Goal: Transaction & Acquisition: Purchase product/service

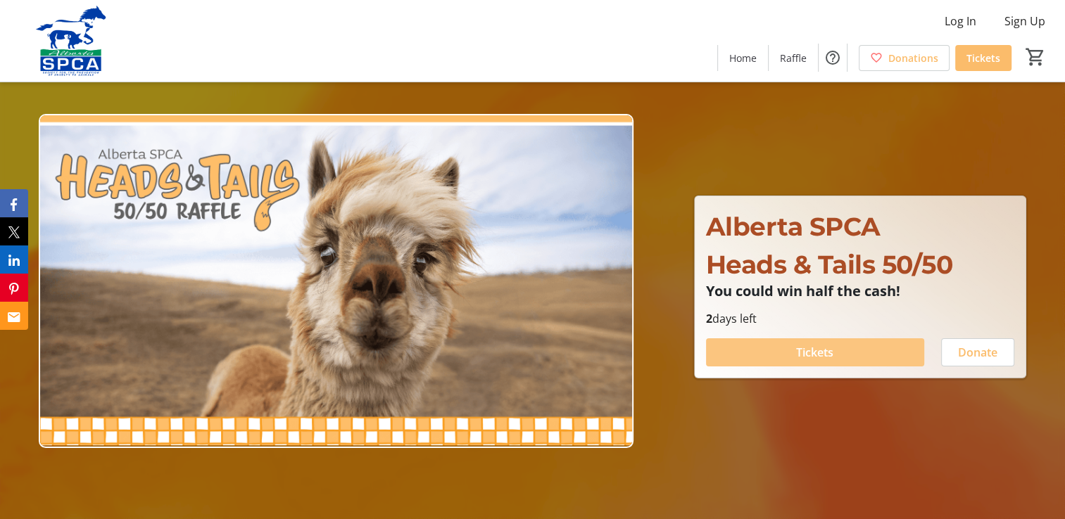
click at [865, 353] on span at bounding box center [815, 353] width 218 height 34
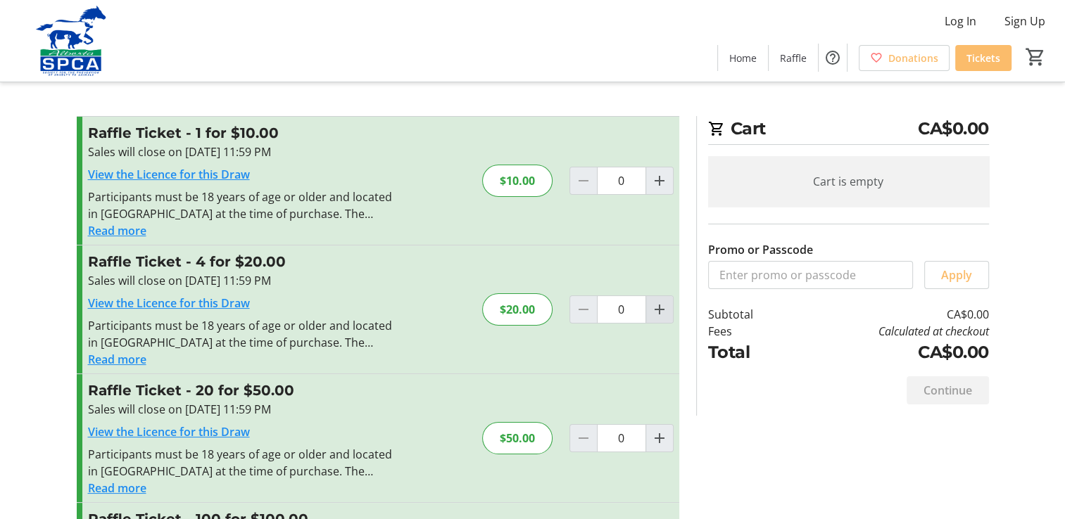
click at [657, 310] on mat-icon "Increment by one" at bounding box center [659, 309] width 17 height 17
type input "1"
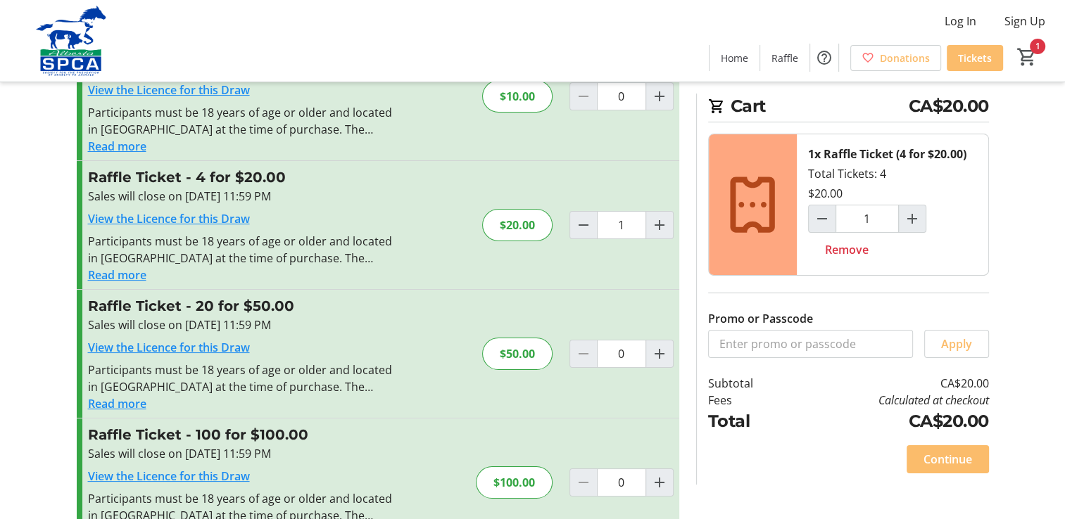
scroll to position [127, 0]
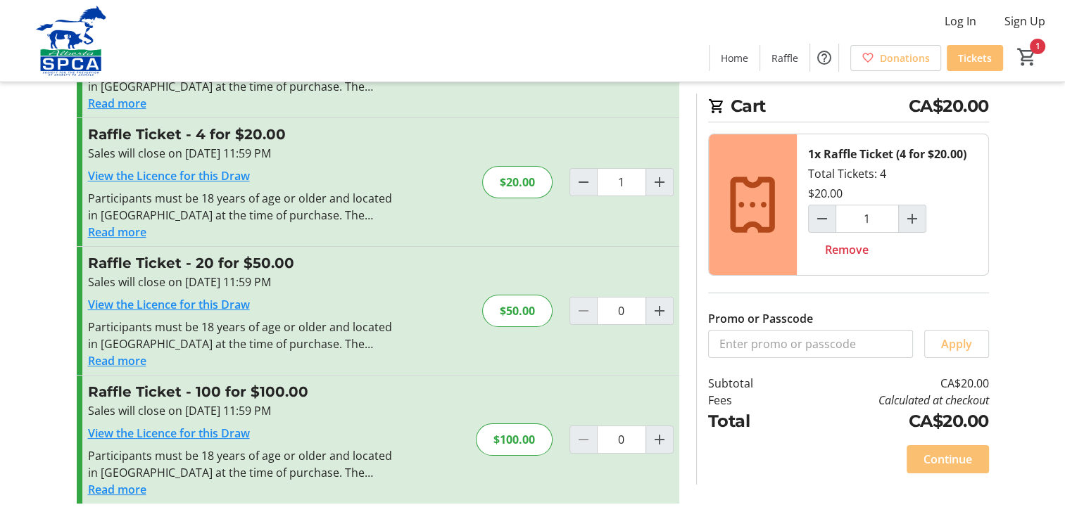
click at [942, 463] on span "Continue" at bounding box center [947, 459] width 49 height 17
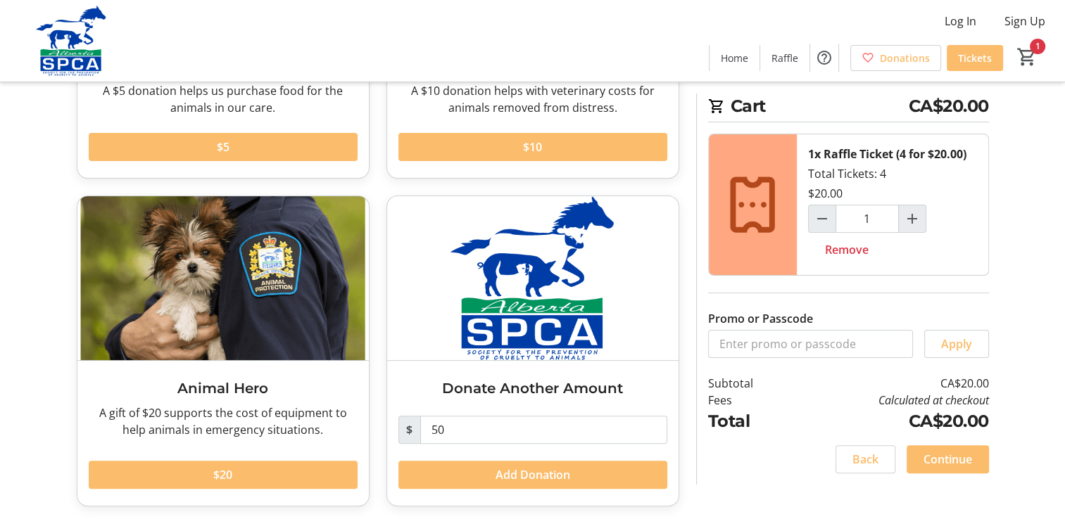
scroll to position [287, 0]
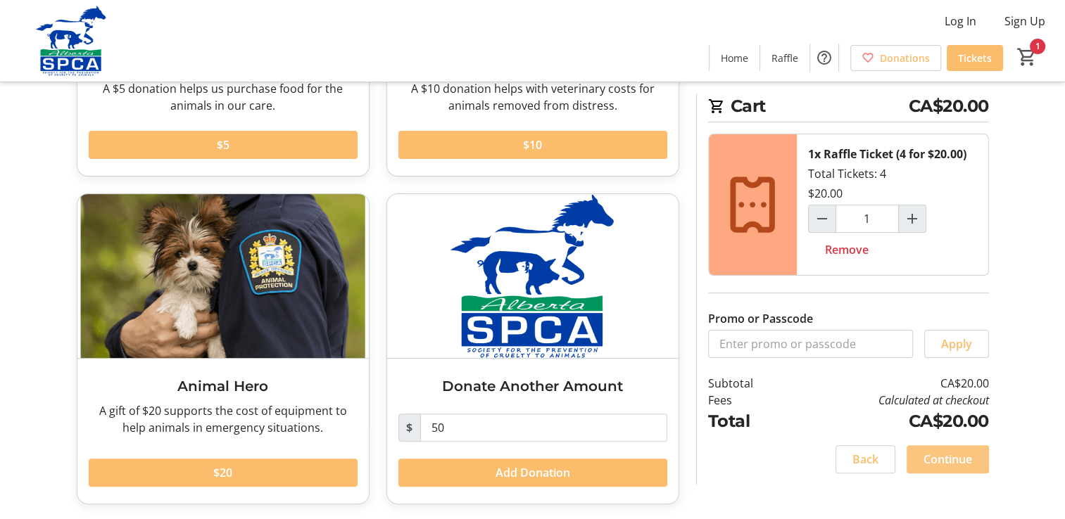
click at [944, 457] on span "Continue" at bounding box center [947, 459] width 49 height 17
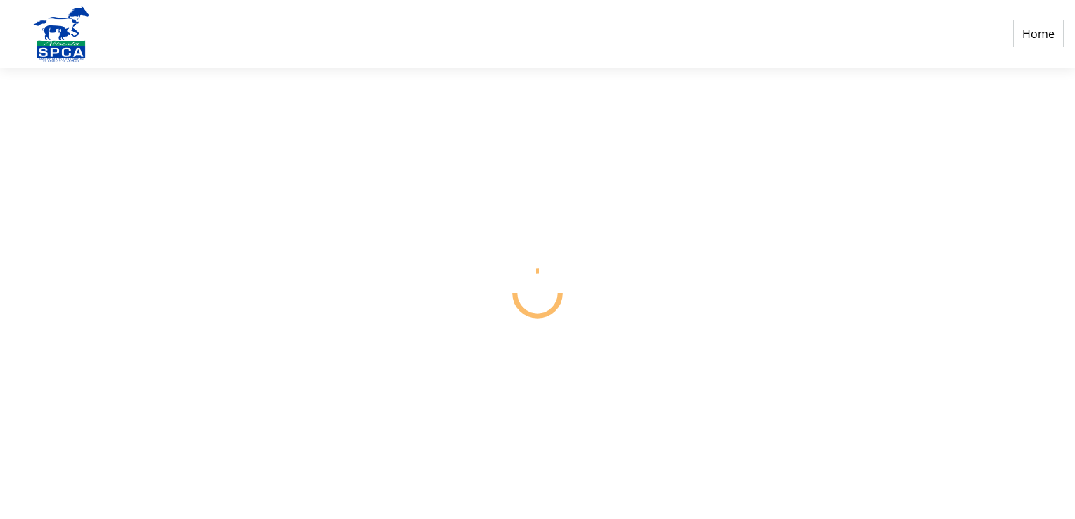
select select "CA"
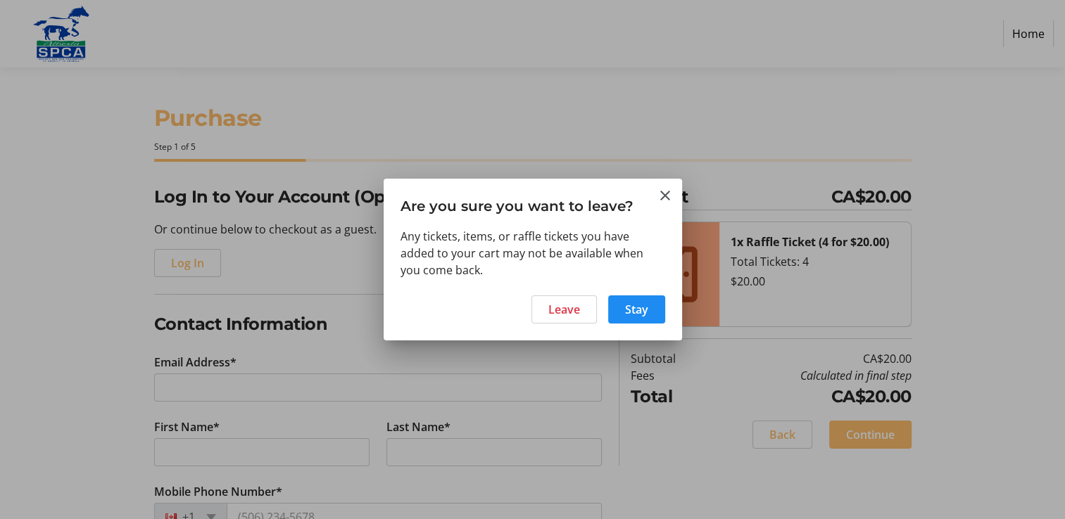
drag, startPoint x: 635, startPoint y: 308, endPoint x: 942, endPoint y: 221, distance: 318.8
click at [942, 221] on div at bounding box center [532, 259] width 1065 height 519
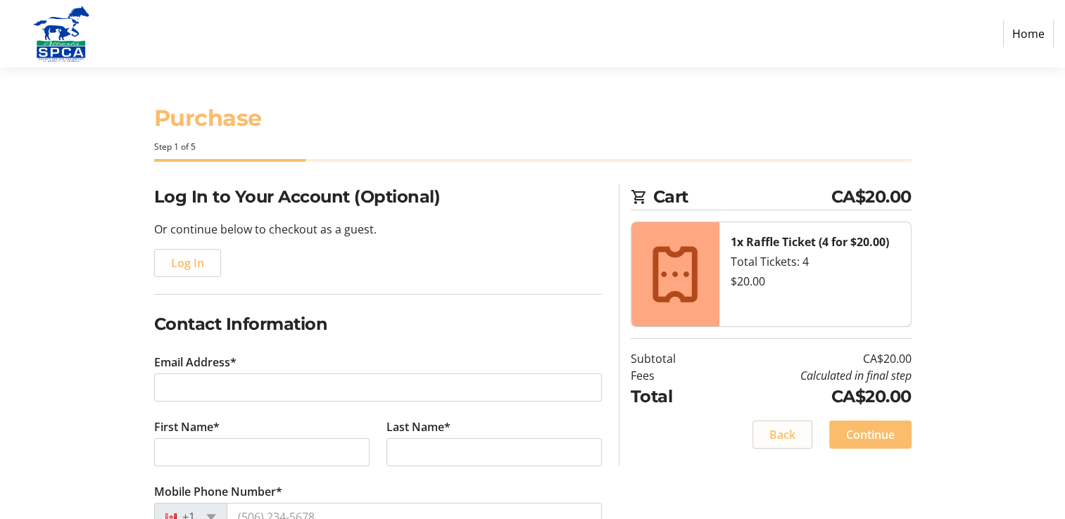
drag, startPoint x: 784, startPoint y: 436, endPoint x: 761, endPoint y: 435, distance: 23.2
click at [761, 435] on span at bounding box center [782, 435] width 58 height 34
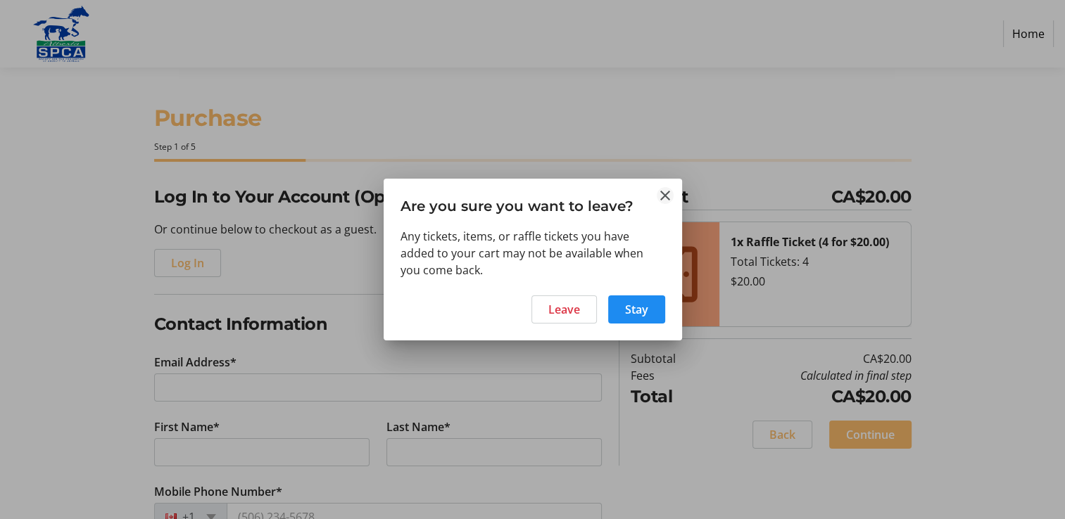
click at [669, 196] on mat-icon "Close" at bounding box center [665, 195] width 17 height 17
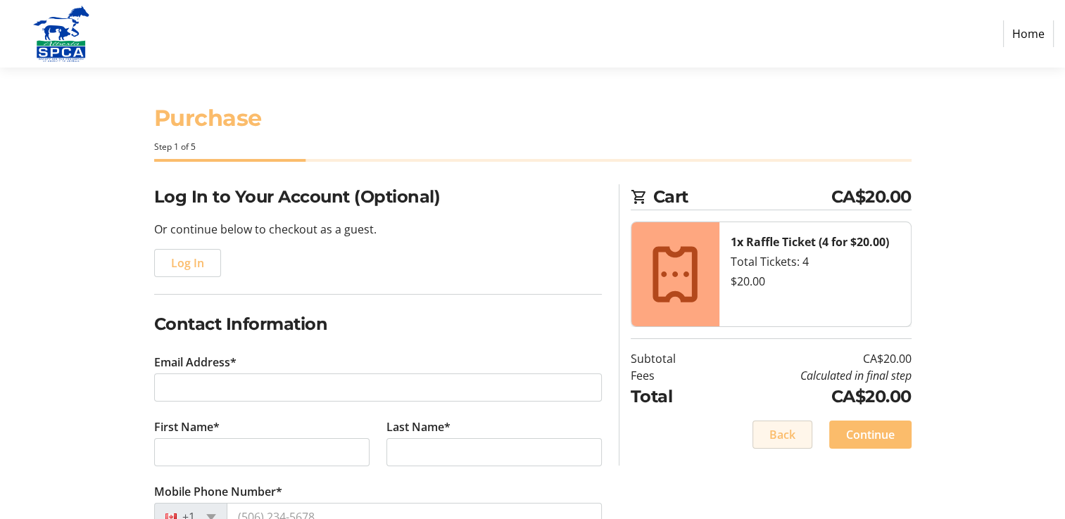
click at [785, 438] on span "Back" at bounding box center [782, 434] width 26 height 17
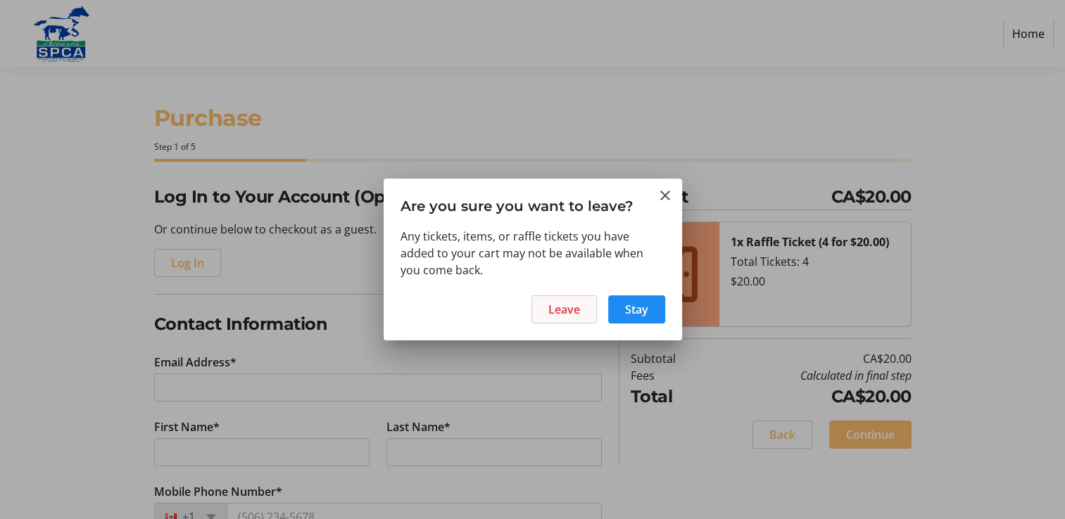
click at [572, 305] on span "Leave" at bounding box center [564, 309] width 32 height 17
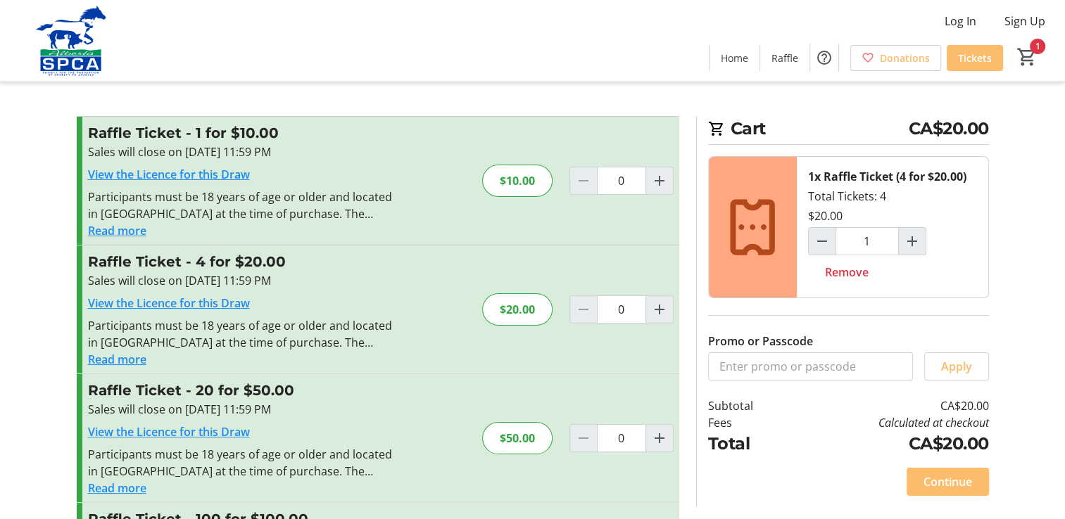
type input "1"
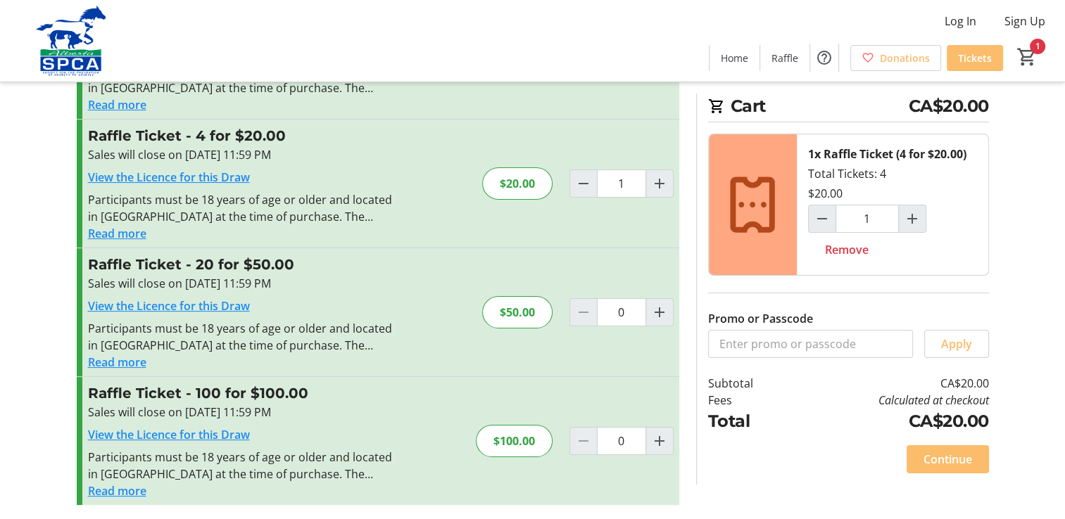
scroll to position [127, 0]
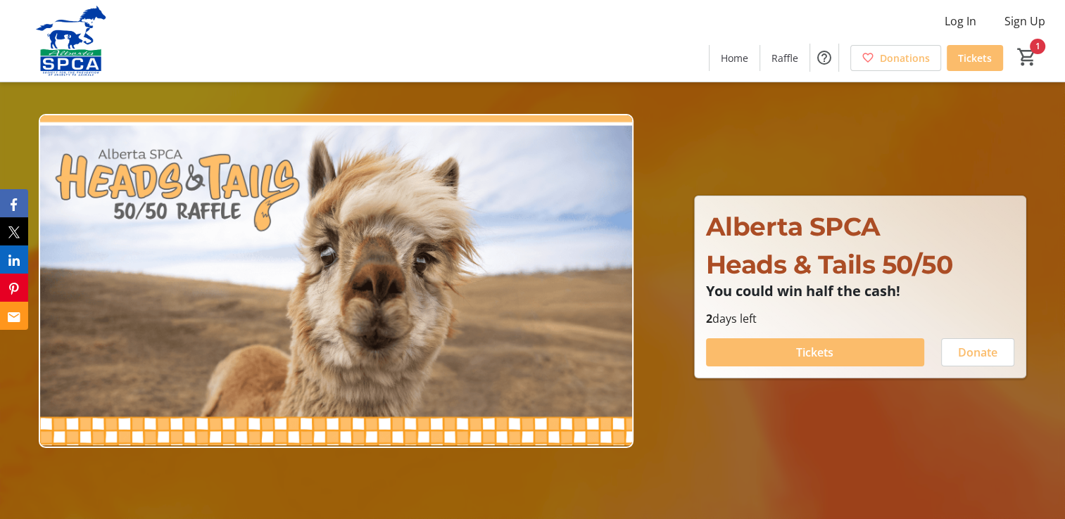
drag, startPoint x: 830, startPoint y: 353, endPoint x: 791, endPoint y: 345, distance: 40.3
click at [791, 345] on span at bounding box center [815, 353] width 218 height 34
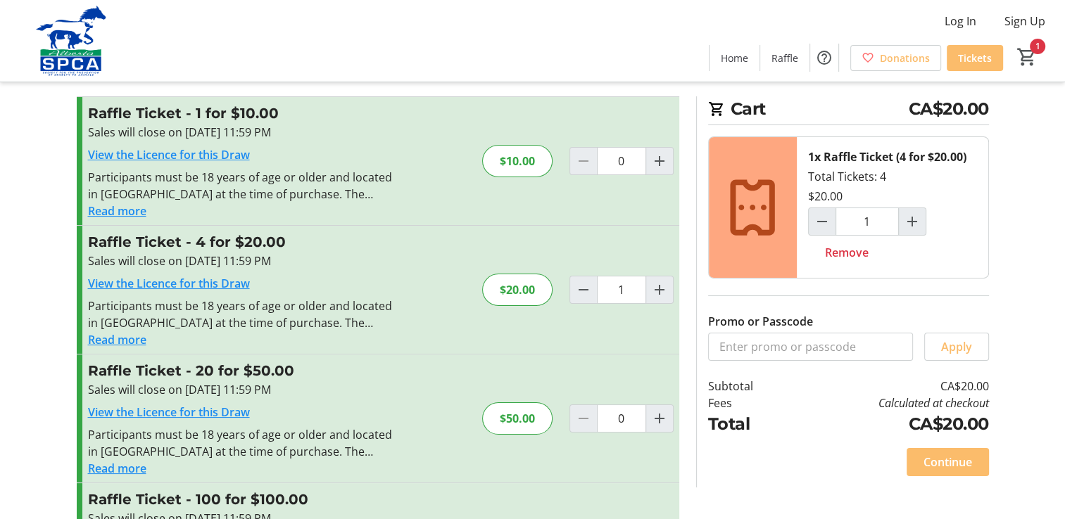
scroll to position [20, 0]
click at [792, 55] on span "Raffle" at bounding box center [784, 58] width 27 height 15
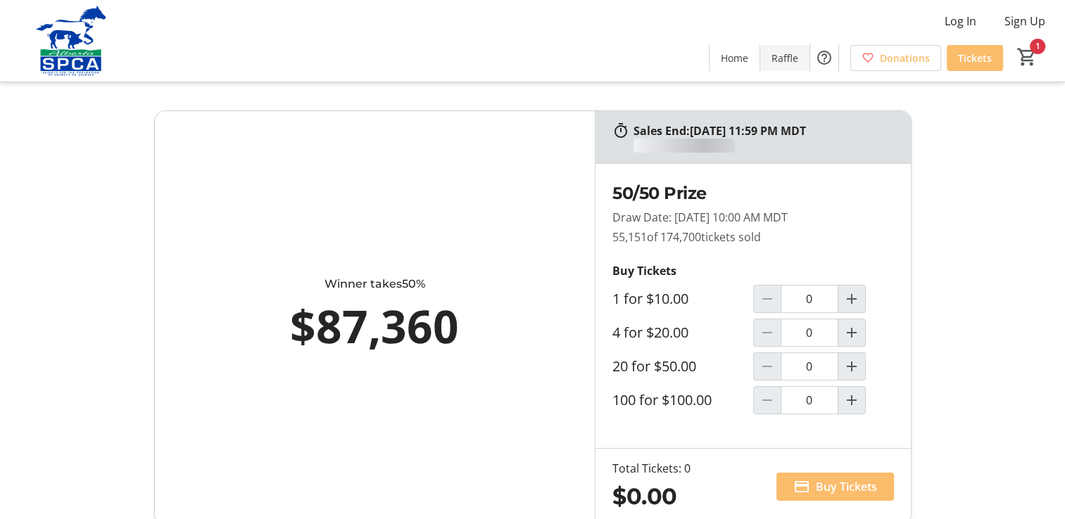
type input "1"
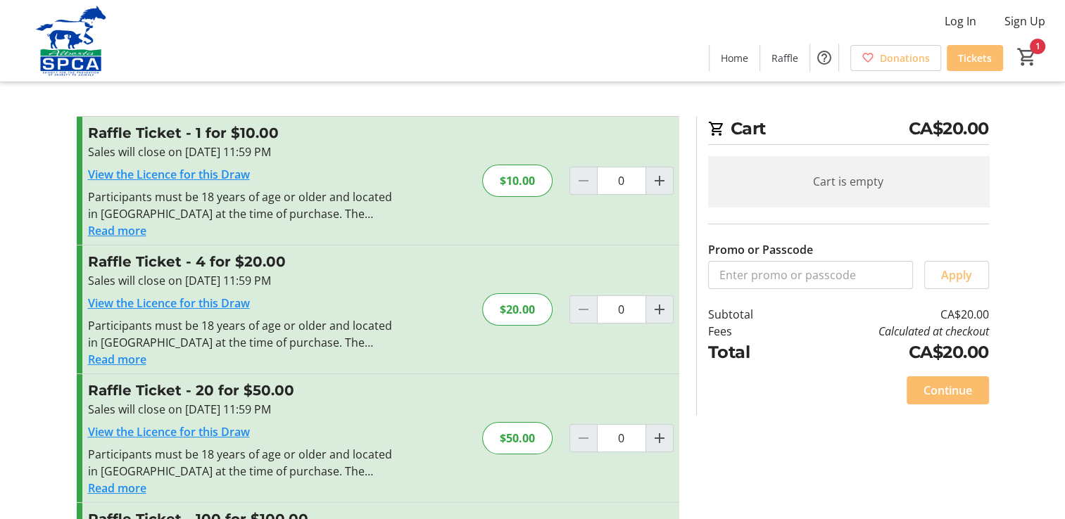
type input "1"
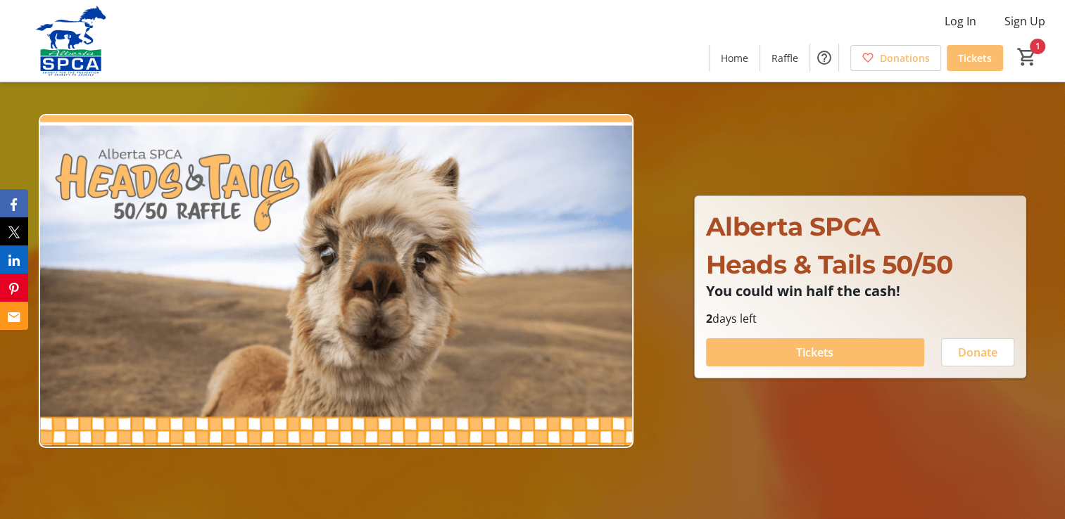
type input "1"
click at [792, 61] on span "Raffle" at bounding box center [784, 58] width 27 height 15
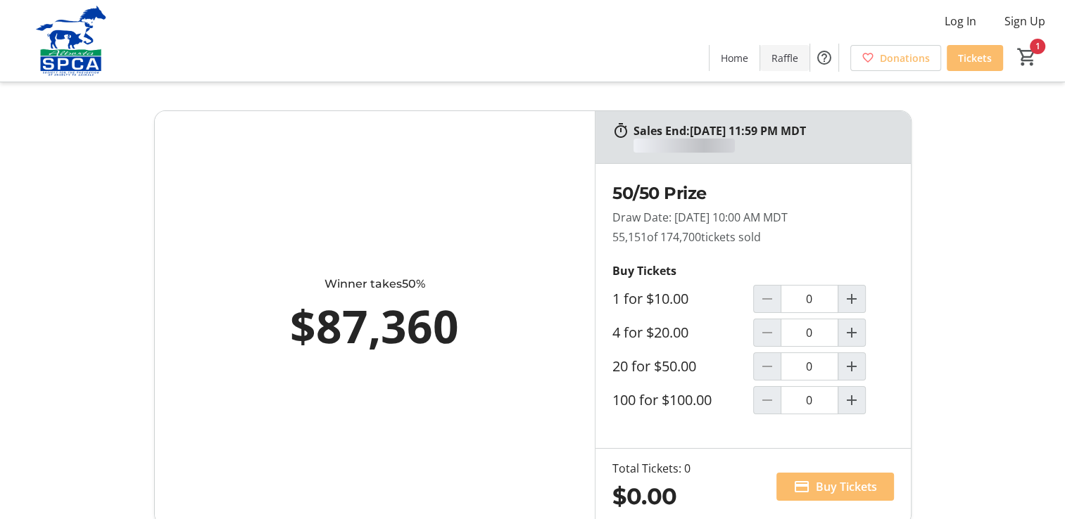
type input "1"
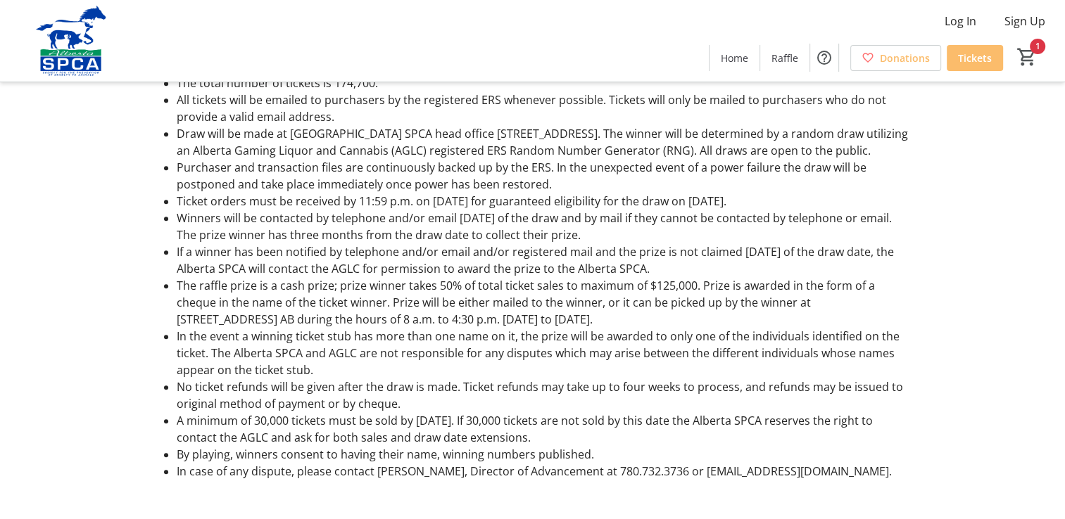
scroll to position [1070, 0]
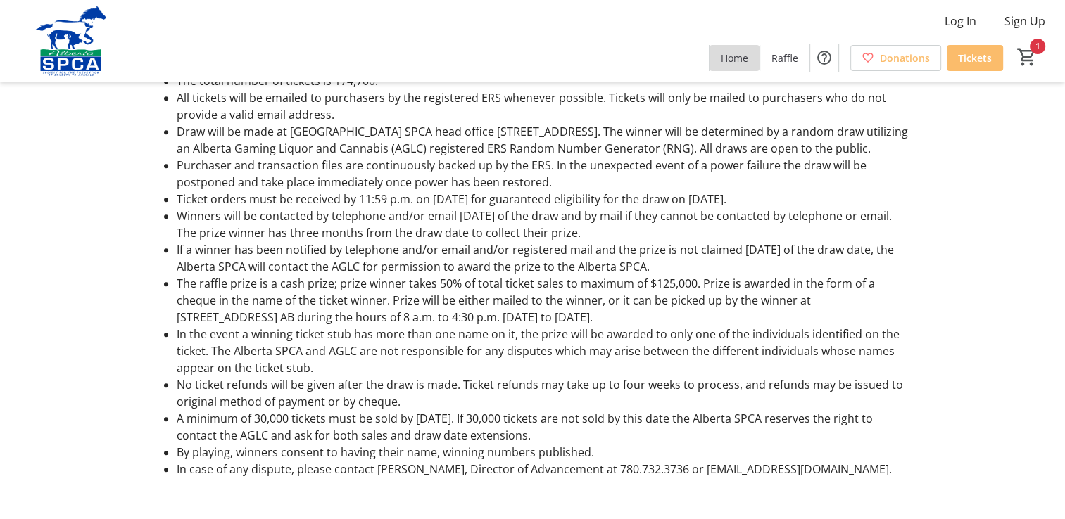
click at [730, 61] on span "Home" at bounding box center [734, 58] width 27 height 15
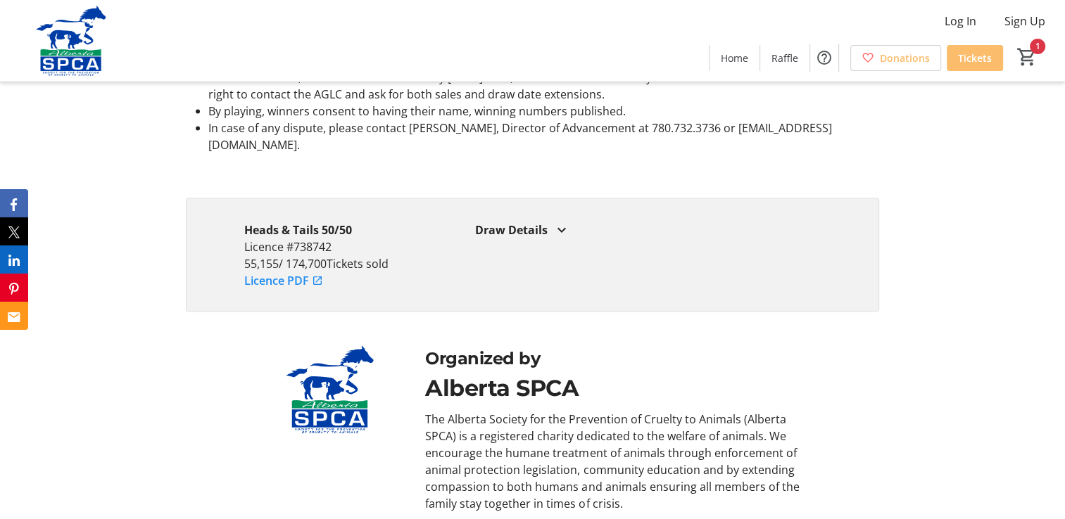
scroll to position [2690, 0]
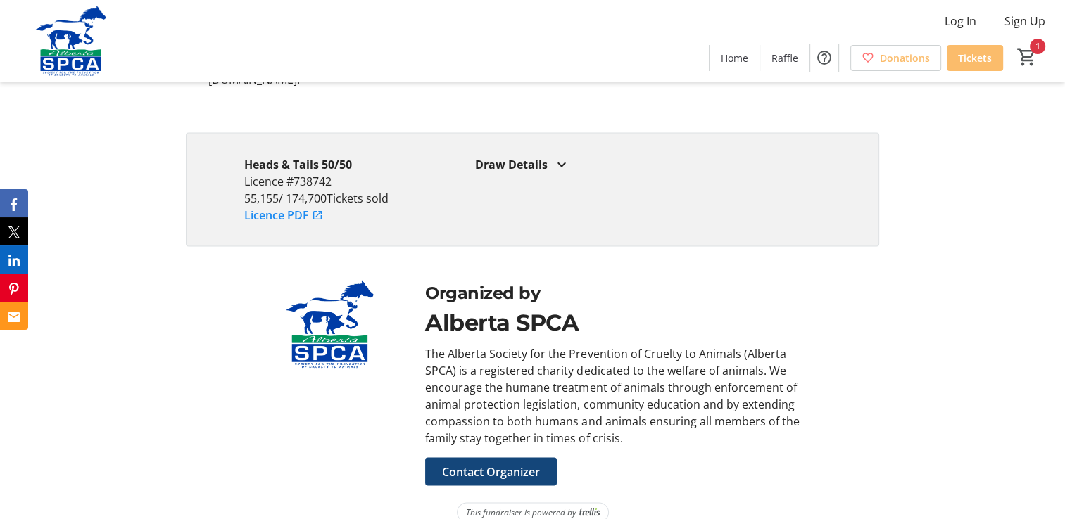
click at [556, 156] on mat-icon at bounding box center [561, 164] width 17 height 17
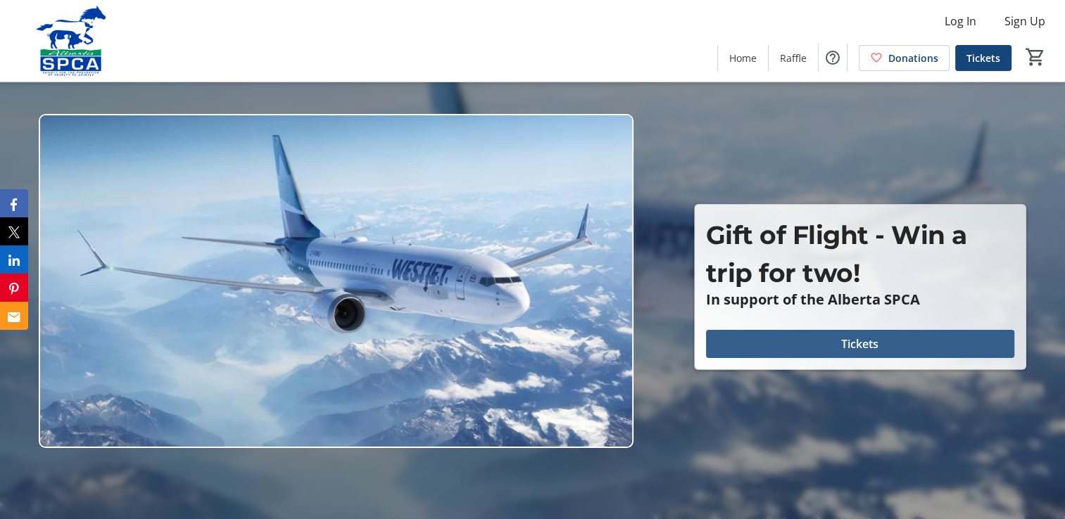
click at [877, 346] on span "Tickets" at bounding box center [859, 344] width 37 height 17
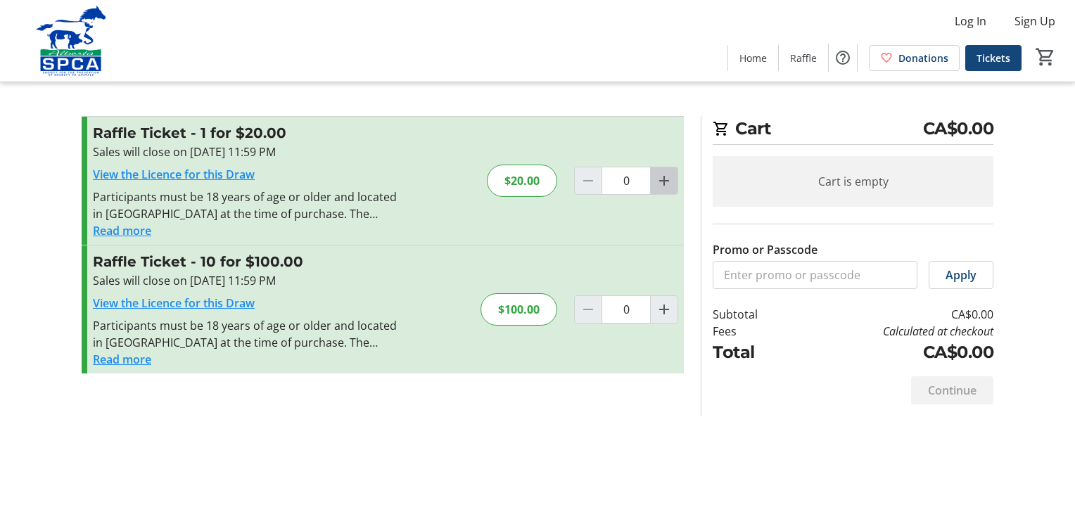
click at [664, 189] on span "Increment by one" at bounding box center [664, 180] width 27 height 27
type input "1"
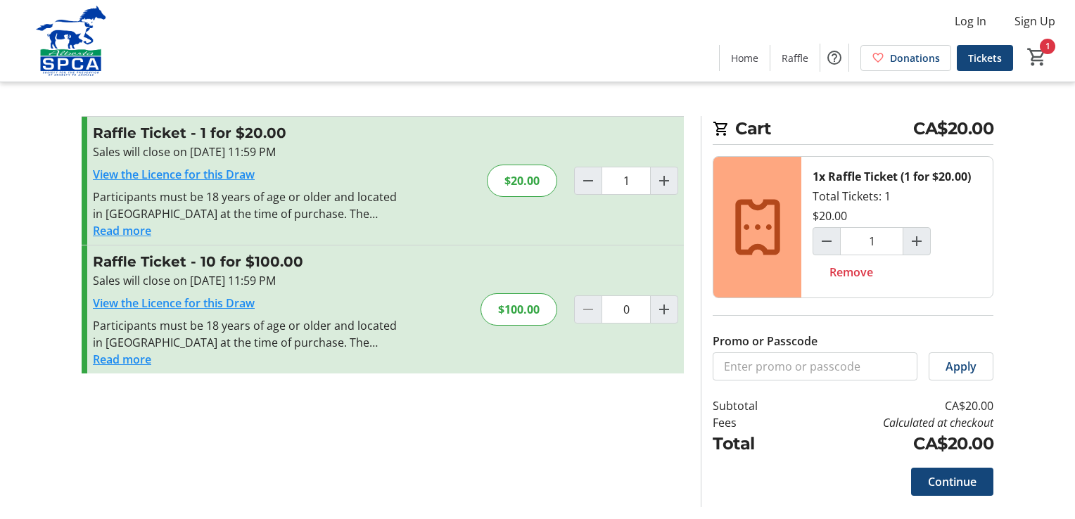
click at [130, 229] on button "Read more" at bounding box center [122, 230] width 58 height 17
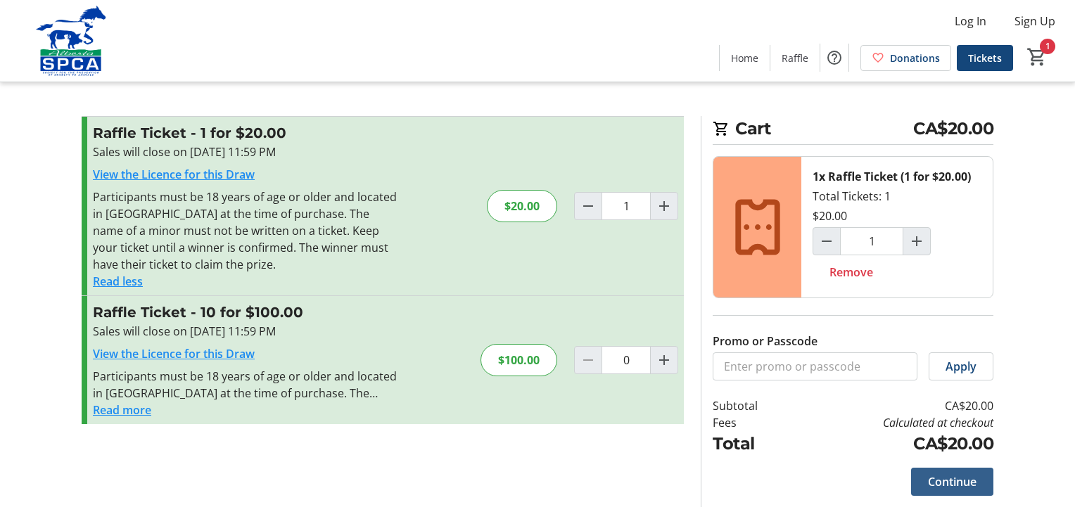
click at [964, 485] on span "Continue" at bounding box center [952, 482] width 49 height 17
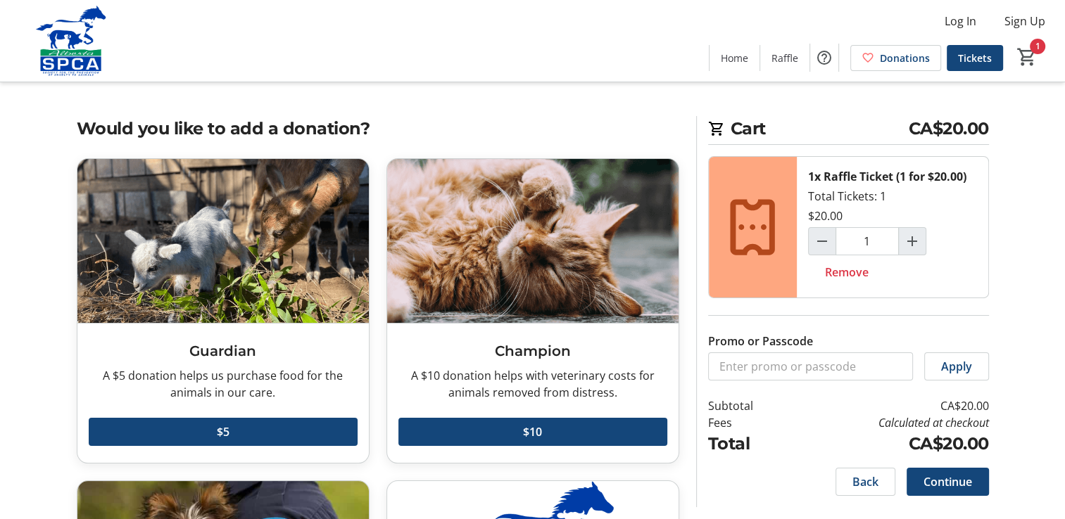
drag, startPoint x: 969, startPoint y: 308, endPoint x: 974, endPoint y: 252, distance: 56.5
click at [974, 252] on div "1x Raffle Ticket (1 for $20.00) Total Tickets: 1 $20.00 1 Remove Promo or Passc…" at bounding box center [848, 306] width 281 height 300
click at [974, 252] on div "1x Raffle Ticket (1 for $20.00) Total Tickets: 1 $20.00 1 Remove" at bounding box center [892, 227] width 191 height 141
click at [745, 63] on span "Home" at bounding box center [734, 58] width 27 height 15
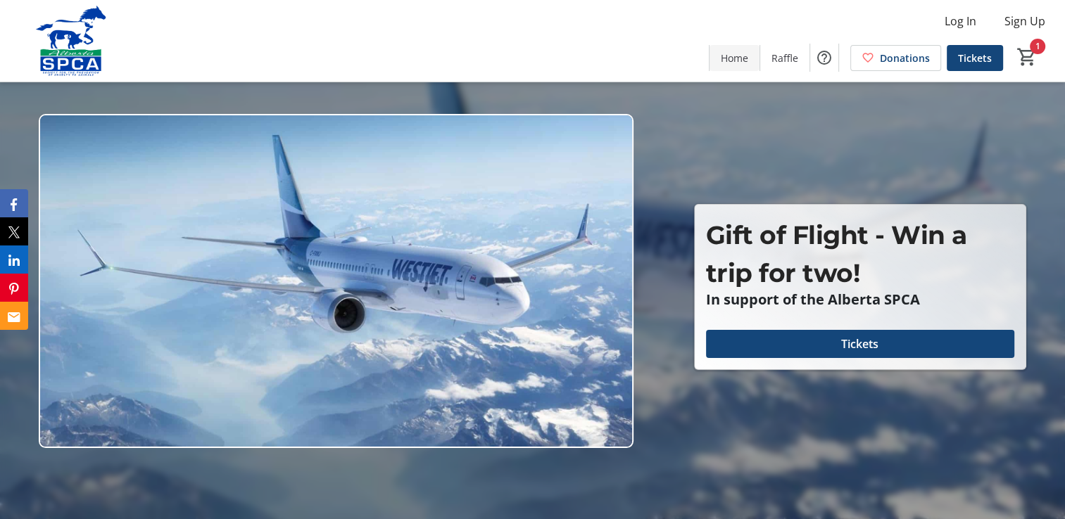
type input "1"
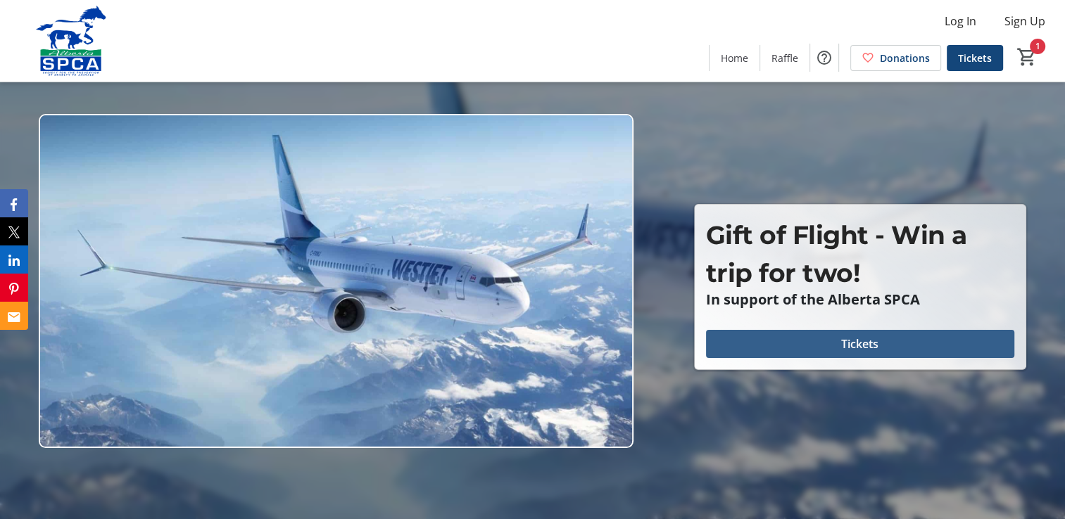
click at [847, 349] on span "Tickets" at bounding box center [859, 344] width 37 height 17
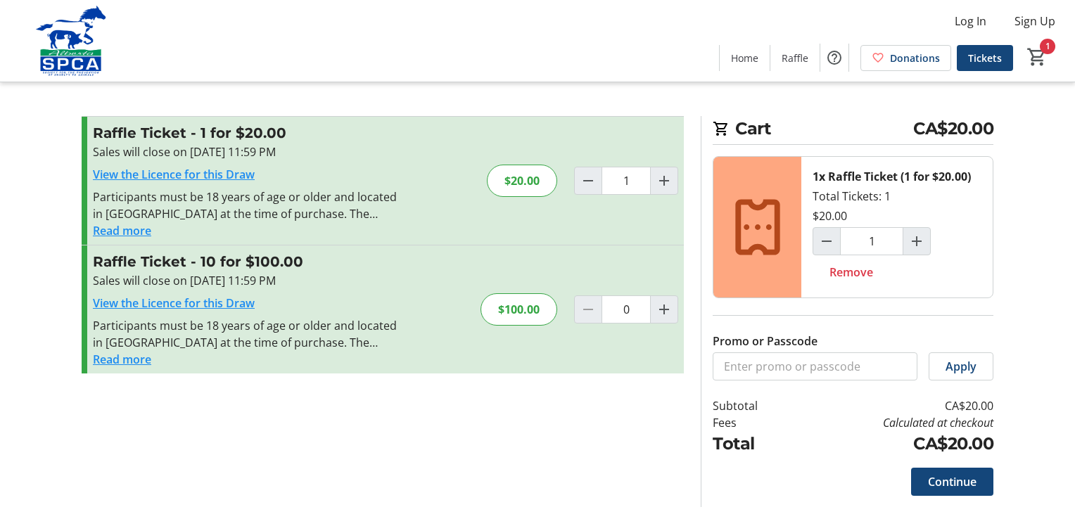
click at [847, 349] on tr-form-field "Promo or Passcode" at bounding box center [815, 357] width 205 height 48
click at [940, 479] on span "Continue" at bounding box center [952, 482] width 49 height 17
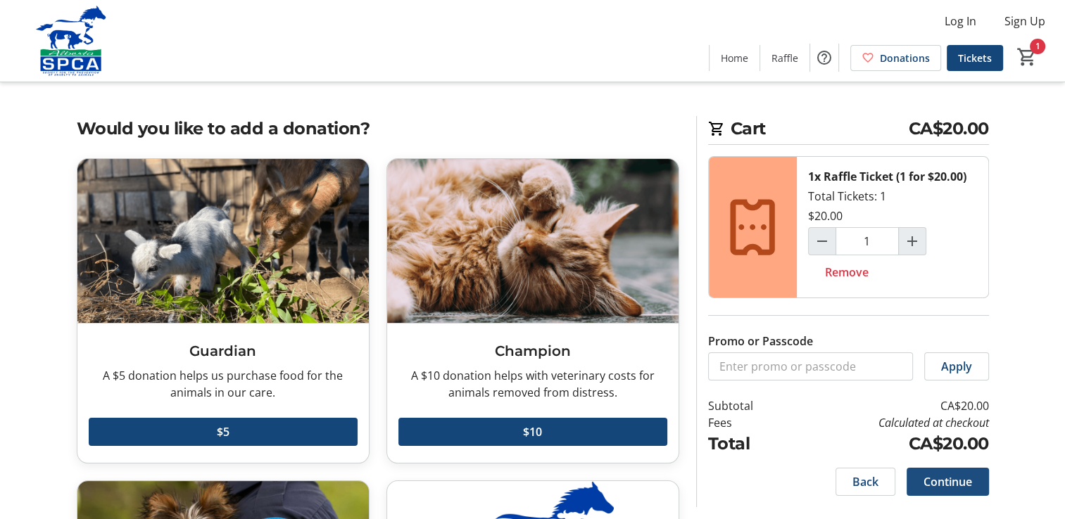
click at [973, 483] on span at bounding box center [947, 482] width 82 height 34
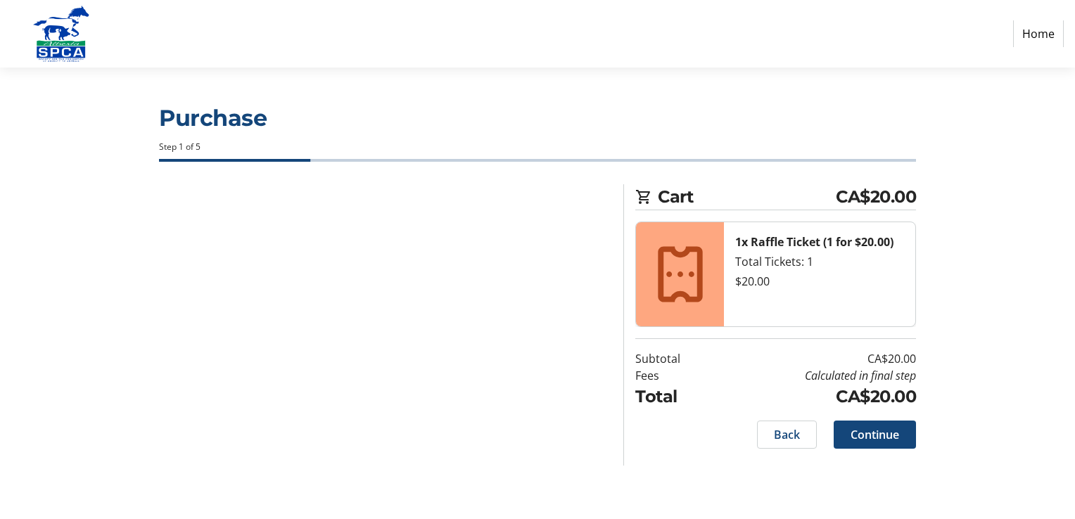
select select "CA"
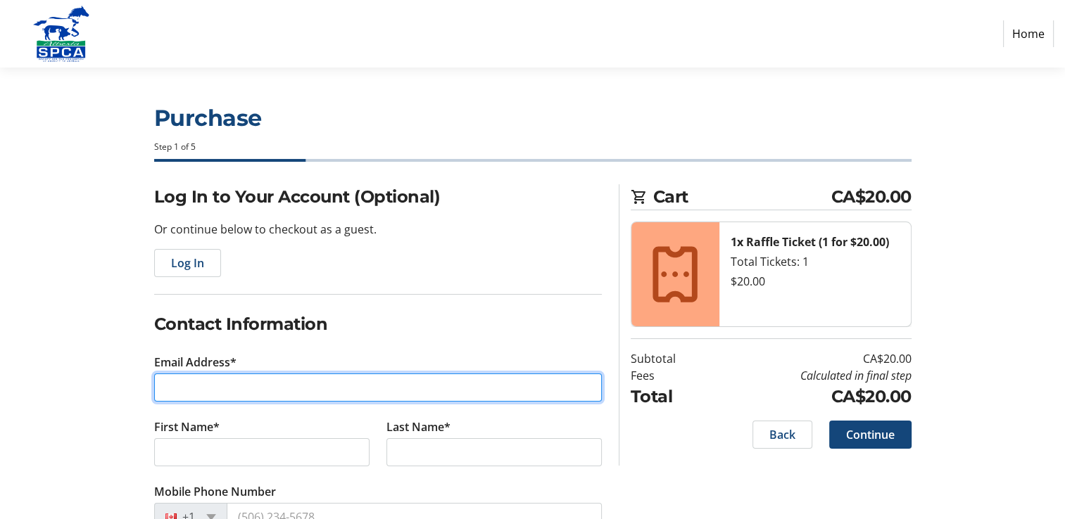
click at [287, 379] on input "Email Address*" at bounding box center [378, 388] width 448 height 28
type input "[PERSON_NAME][EMAIL_ADDRESS][PERSON_NAME][DOMAIN_NAME]"
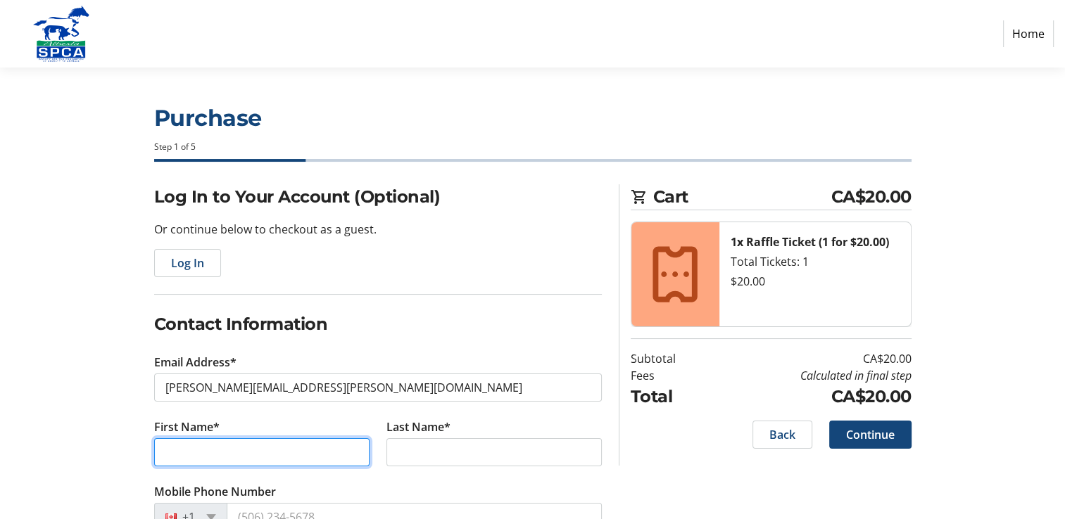
type input "[PERSON_NAME]"
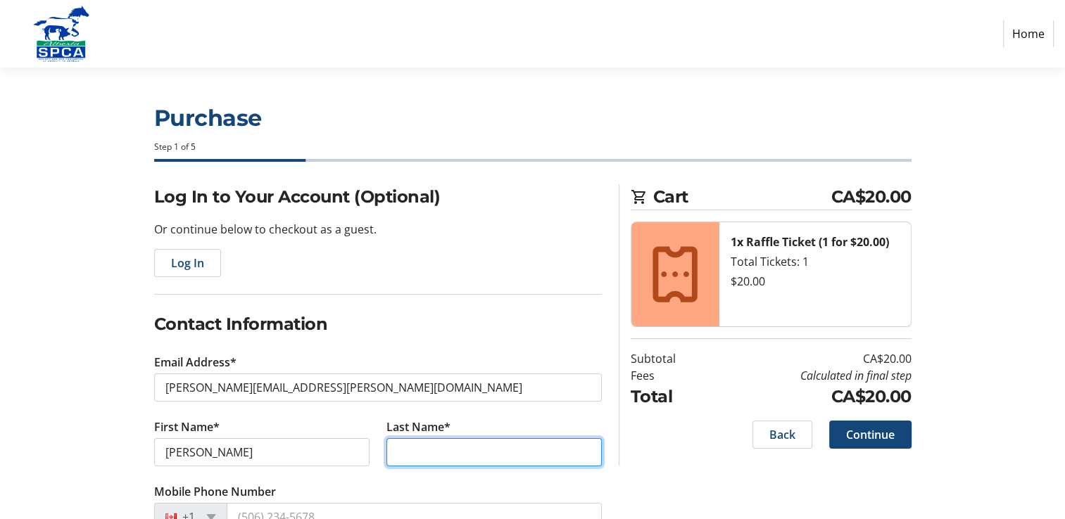
type input "[PERSON_NAME]"
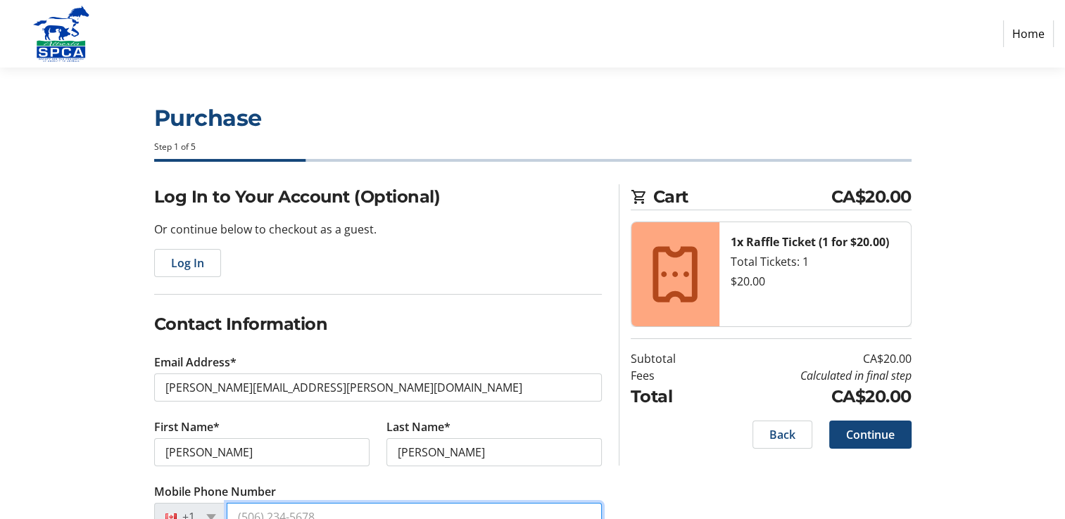
type input "[PHONE_NUMBER]"
type input "[STREET_ADDRESS]"
type input "[GEOGRAPHIC_DATA]"
select select "AB"
type input "T8A2H4"
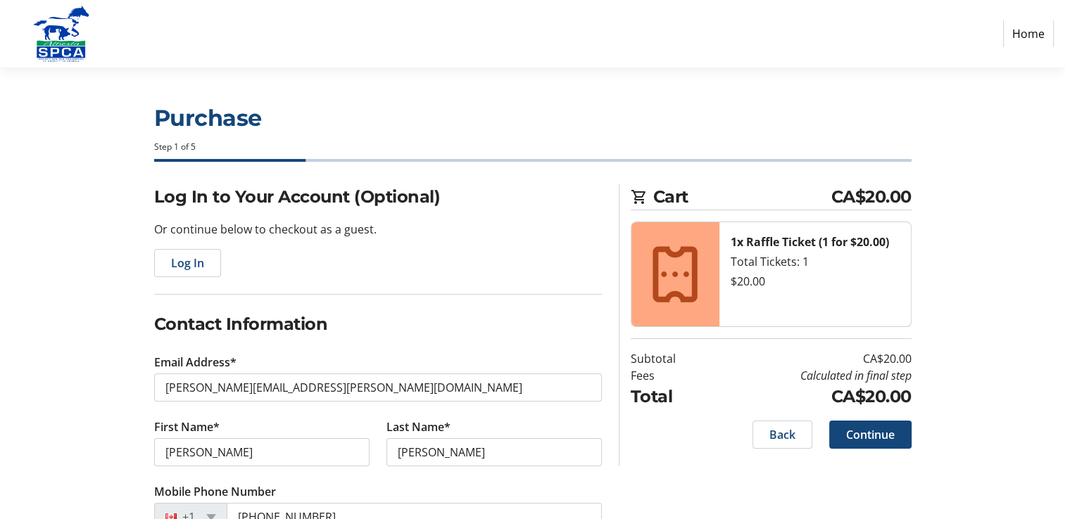
type input "[PERSON_NAME][GEOGRAPHIC_DATA]"
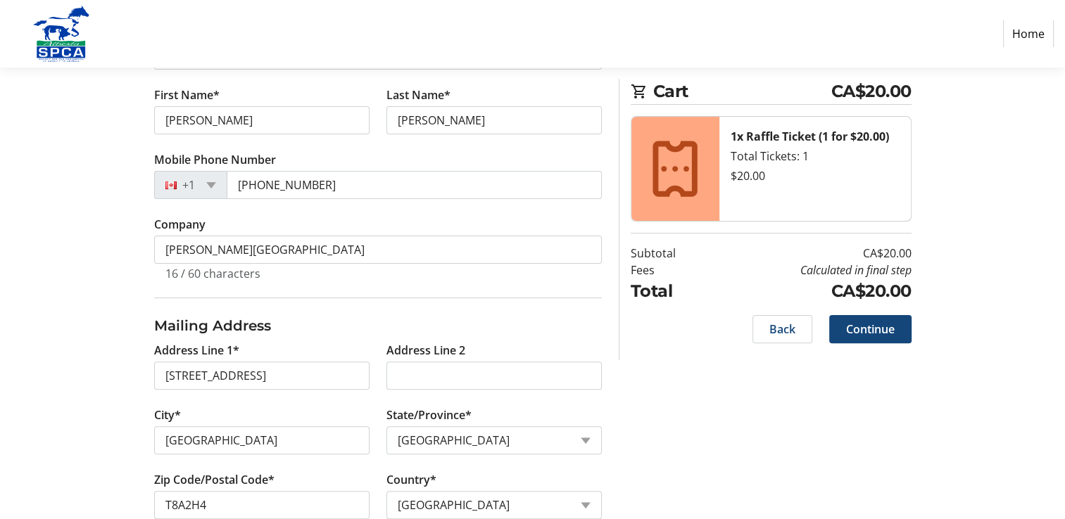
scroll to position [331, 0]
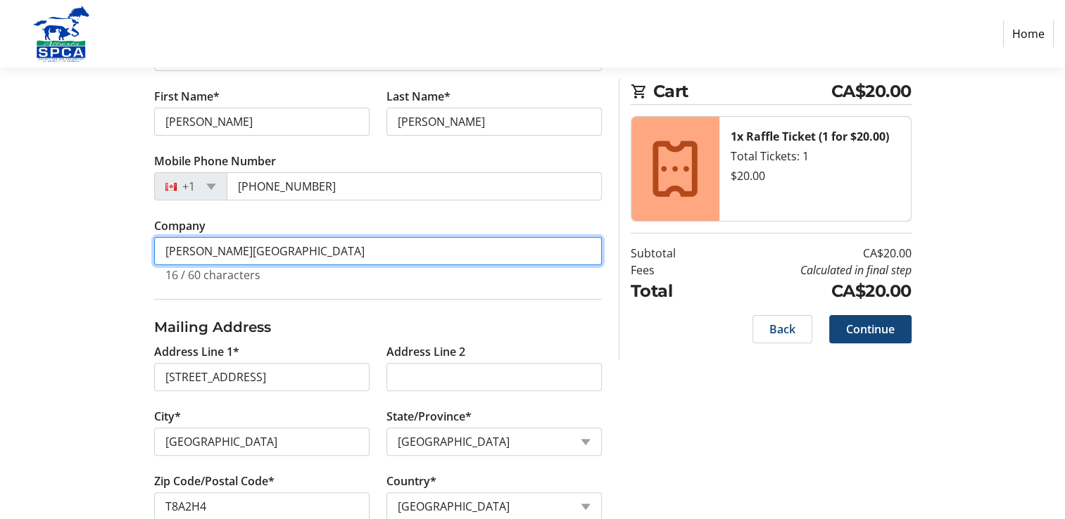
drag, startPoint x: 260, startPoint y: 252, endPoint x: 149, endPoint y: 250, distance: 110.5
click at [149, 250] on div "Log In to Your Account (Optional) Or continue below to checkout as a guest. Log…" at bounding box center [378, 248] width 464 height 789
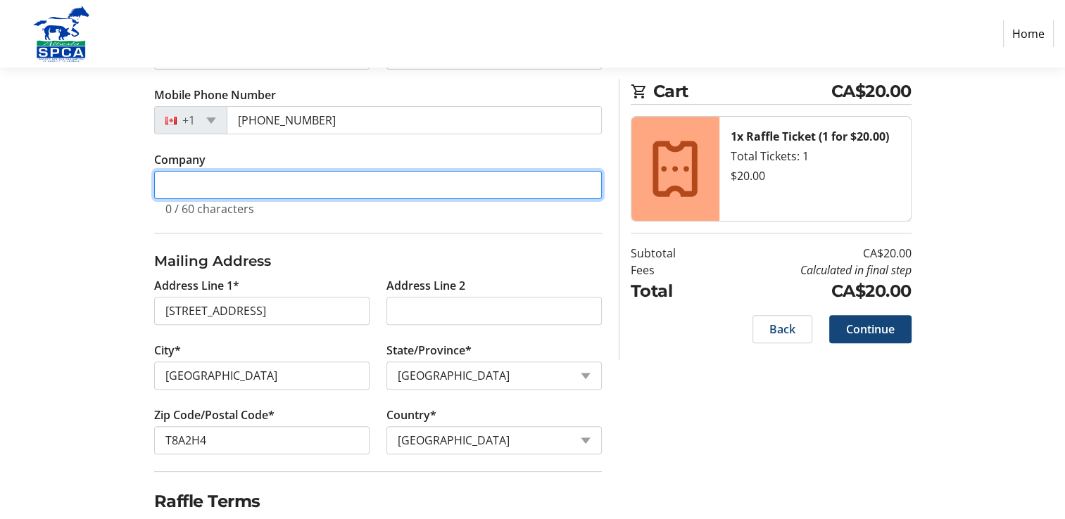
scroll to position [451, 0]
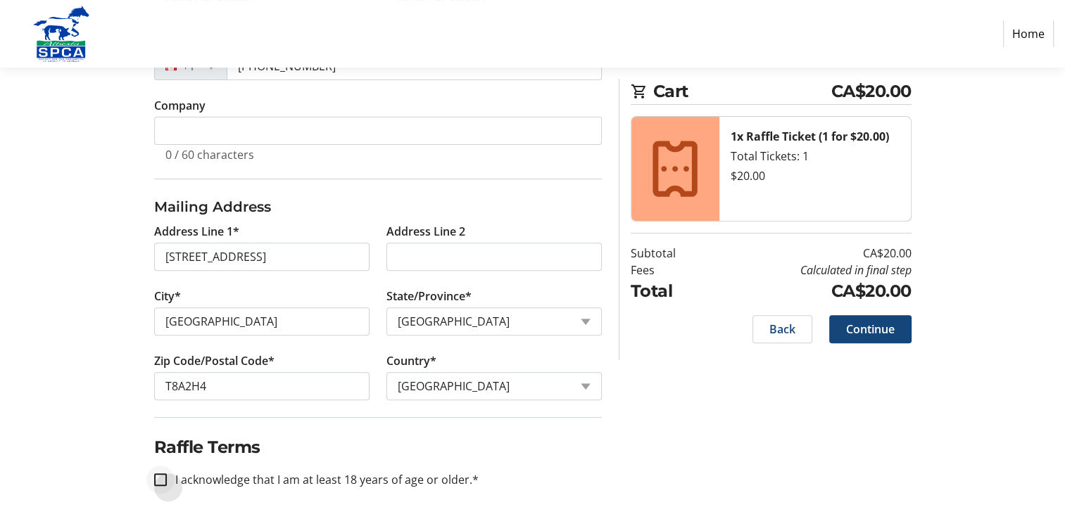
click at [166, 476] on div at bounding box center [161, 480] width 34 height 34
checkbox input "true"
click at [870, 326] on span "Continue" at bounding box center [870, 329] width 49 height 17
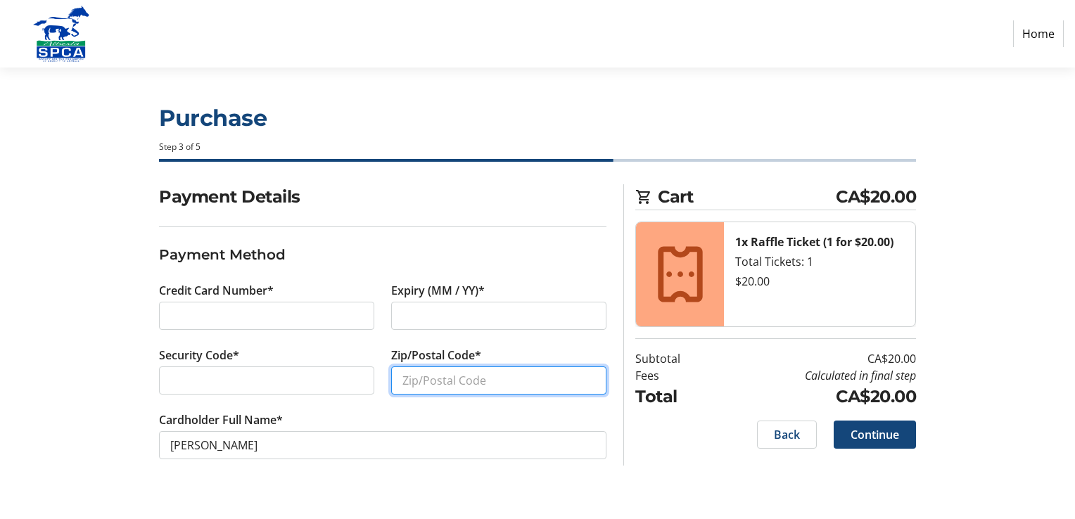
click at [425, 375] on input "Zip/Postal Code*" at bounding box center [498, 381] width 215 height 28
type input "T8A2H4"
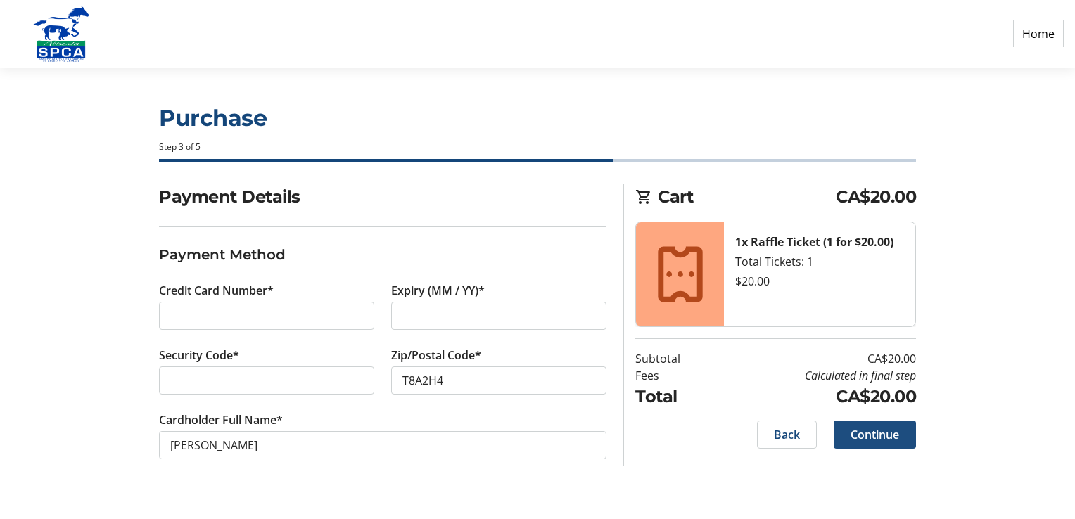
click at [882, 430] on span "Continue" at bounding box center [875, 434] width 49 height 17
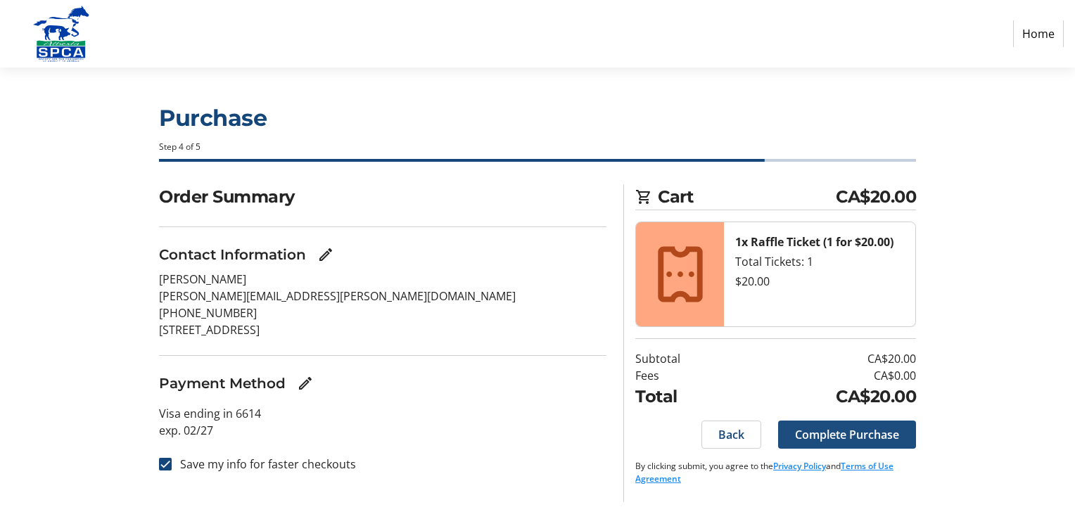
click at [882, 441] on span "Complete Purchase" at bounding box center [847, 434] width 104 height 17
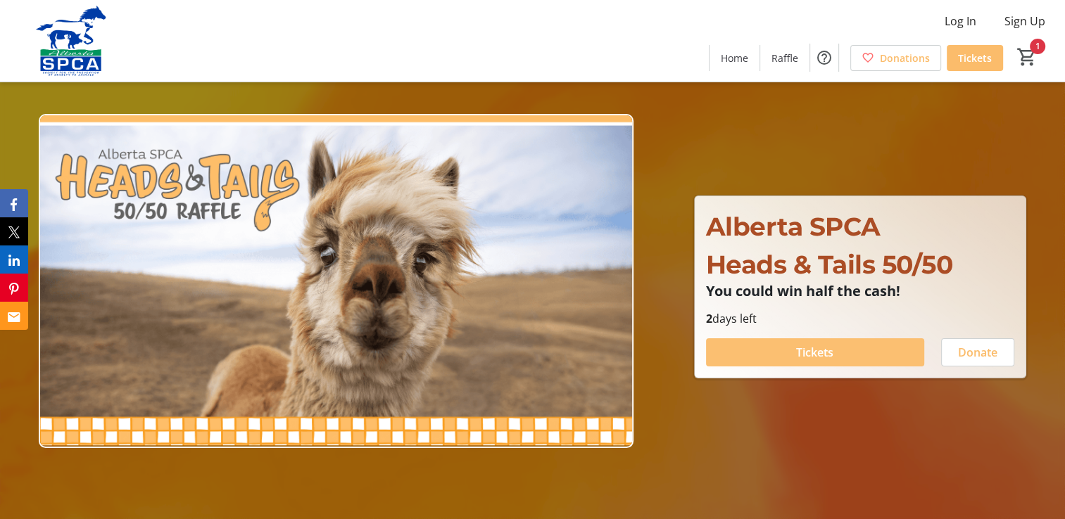
click at [823, 359] on span "Tickets" at bounding box center [814, 352] width 37 height 17
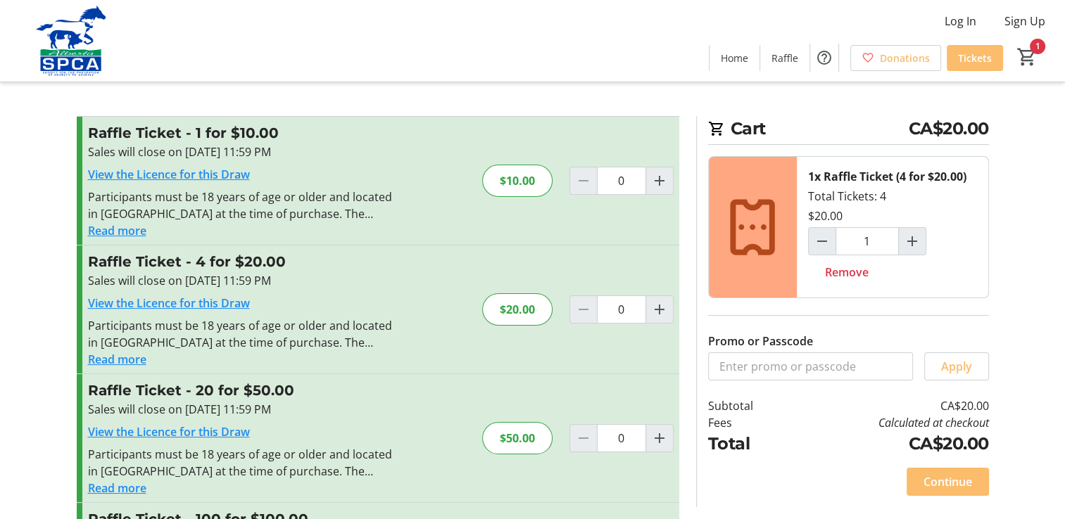
type input "1"
click at [942, 486] on span "Continue" at bounding box center [947, 482] width 49 height 17
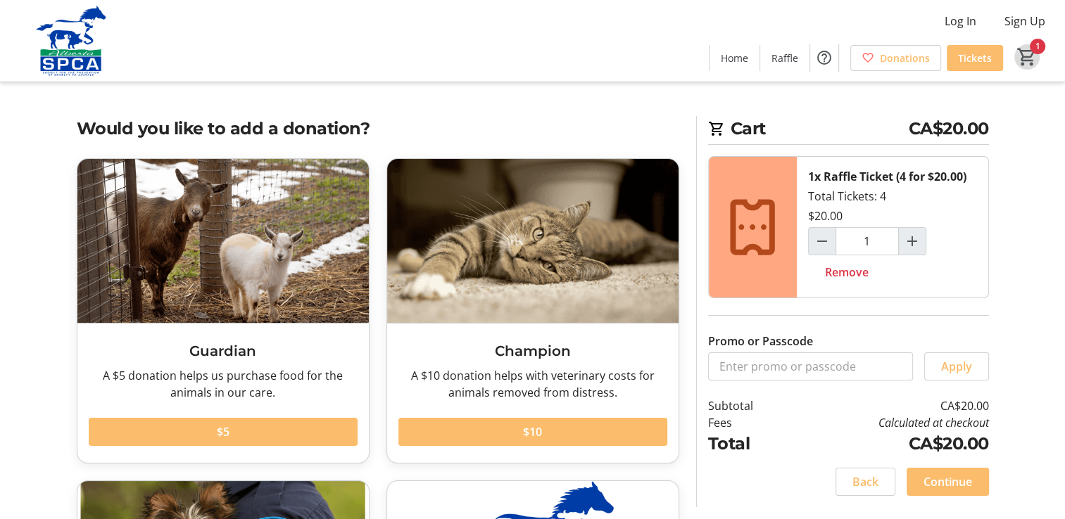
click at [1033, 58] on mat-icon "1" at bounding box center [1026, 56] width 21 height 21
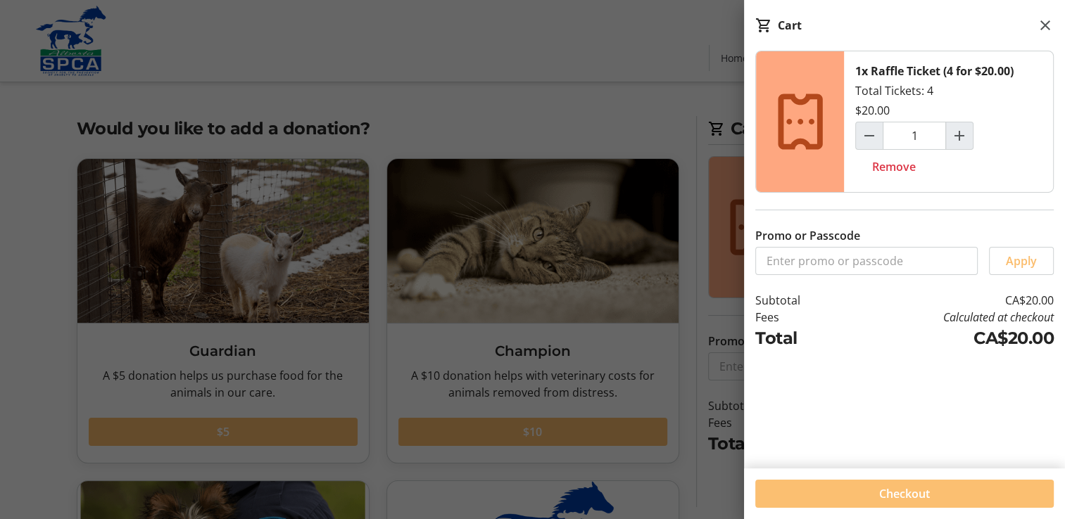
click at [911, 491] on span "Checkout" at bounding box center [904, 494] width 51 height 17
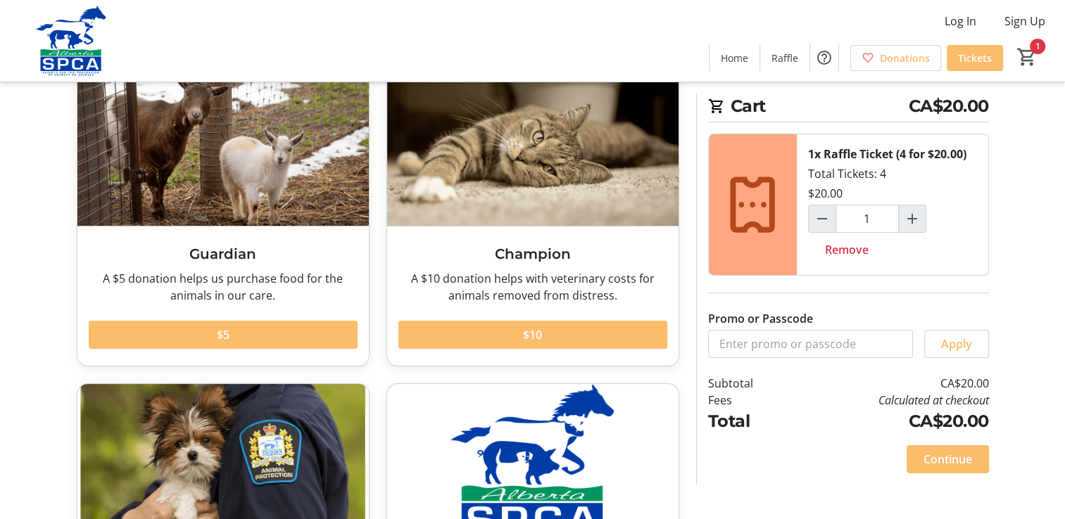
scroll to position [90, 0]
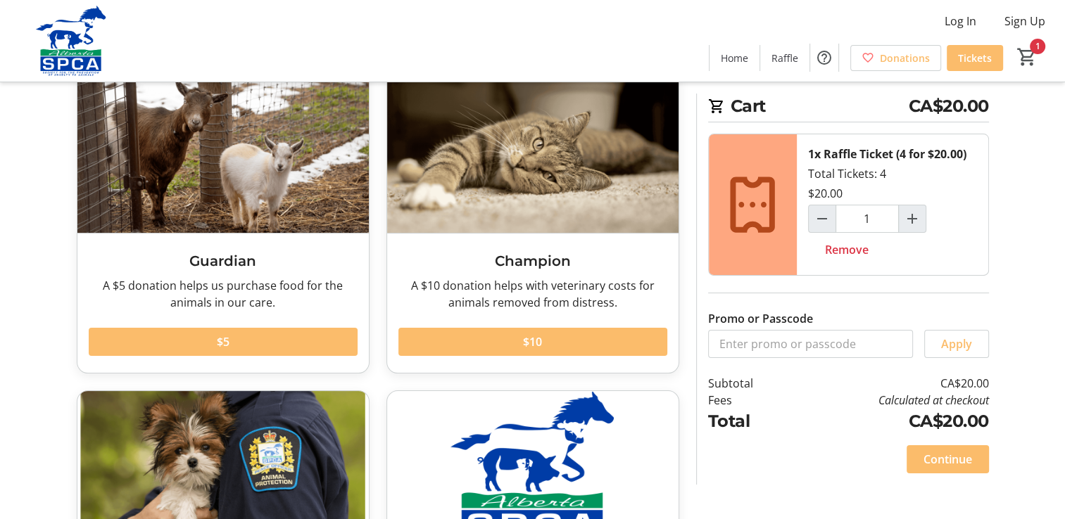
click at [956, 460] on span "Continue" at bounding box center [947, 459] width 49 height 17
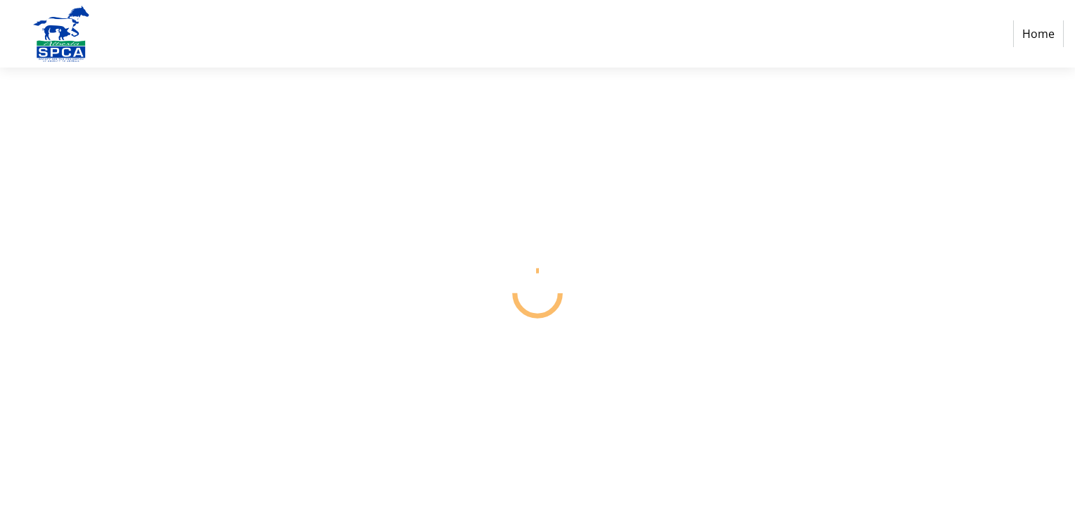
select select "CA"
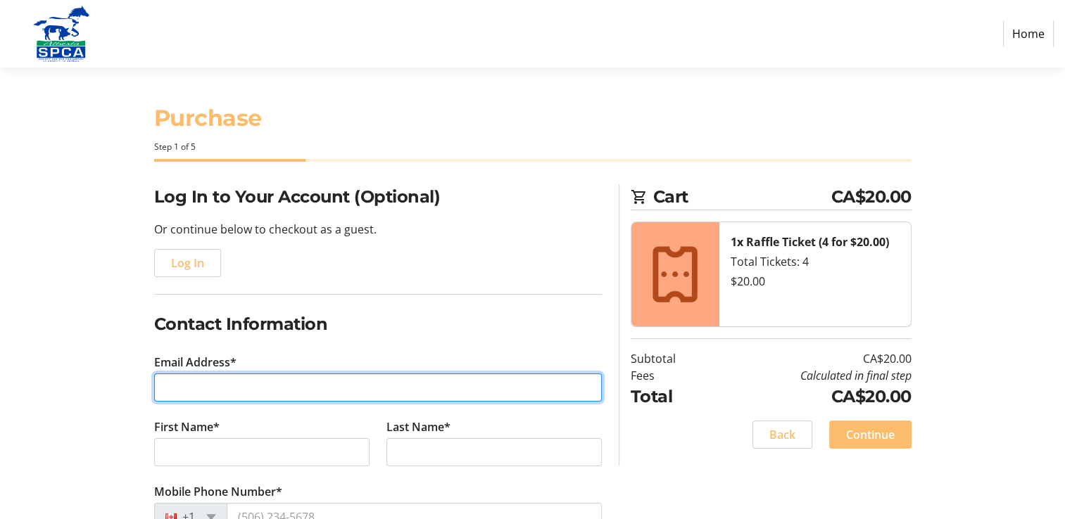
click at [232, 392] on input "Email Address*" at bounding box center [378, 388] width 448 height 28
type input "angtho0815@gmail.com"
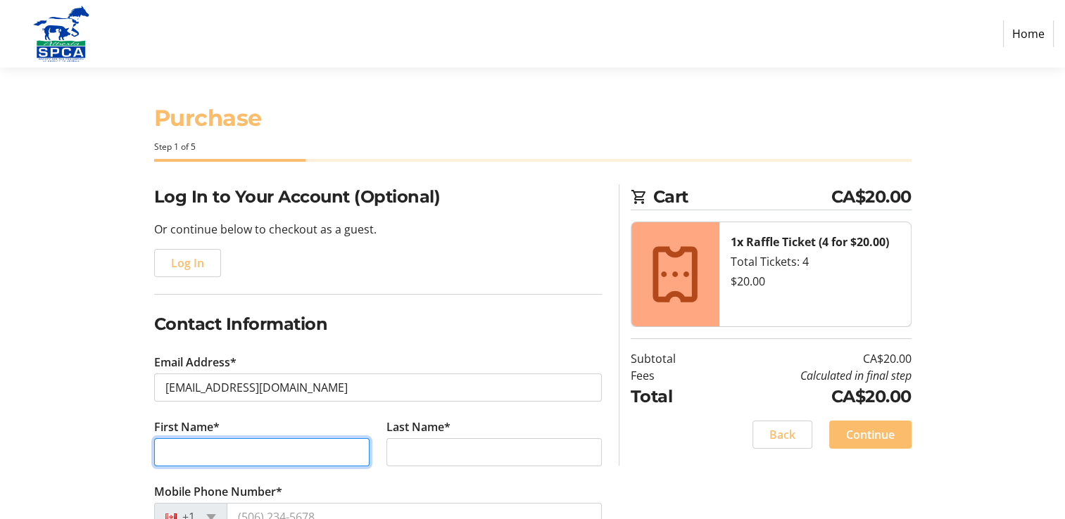
type input "[PERSON_NAME]"
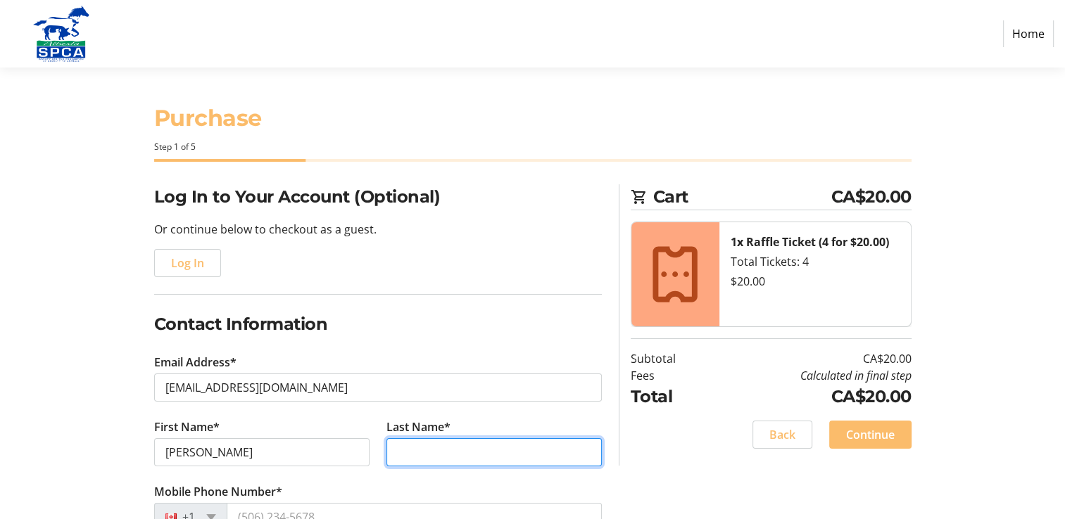
type input "[PERSON_NAME]"
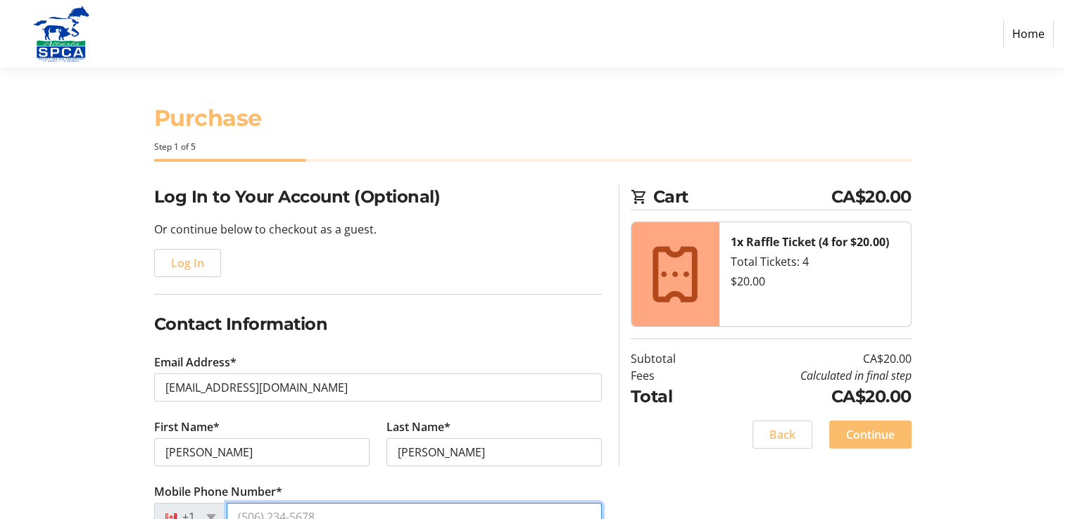
type input "[PHONE_NUMBER]"
select select "AB"
type input "T8A2H4"
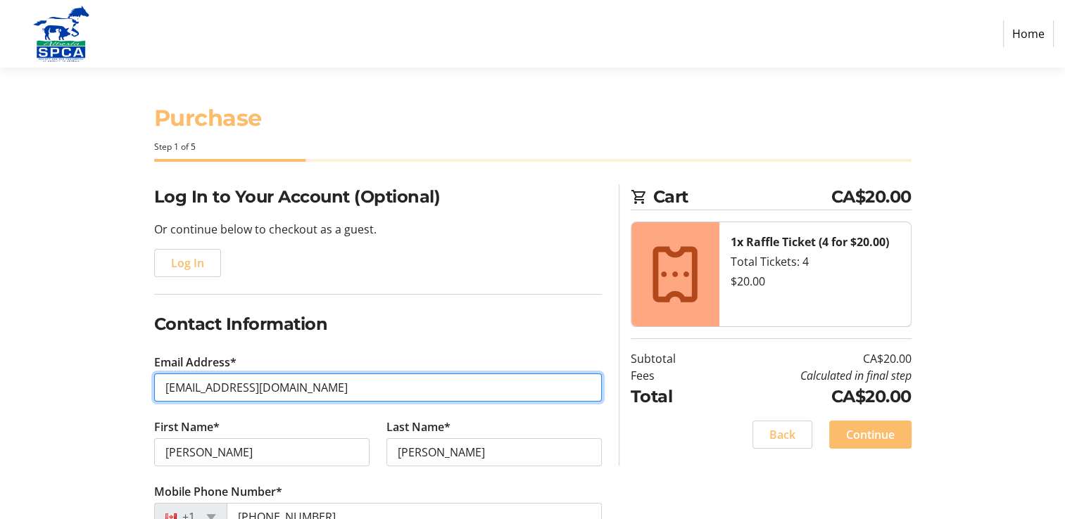
type input "[PERSON_NAME][EMAIL_ADDRESS][PERSON_NAME][DOMAIN_NAME]"
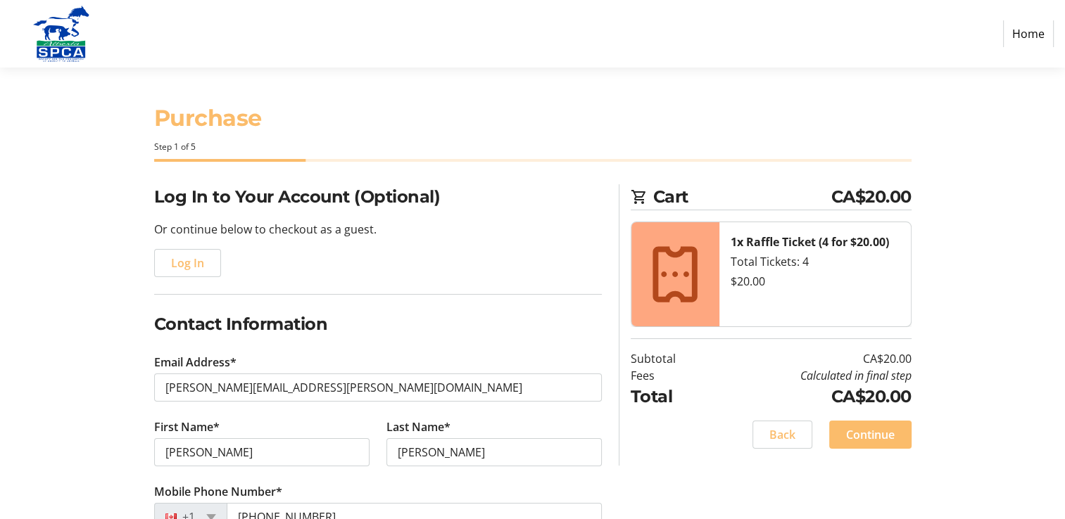
type input "[STREET_ADDRESS]"
type input "[GEOGRAPHIC_DATA]"
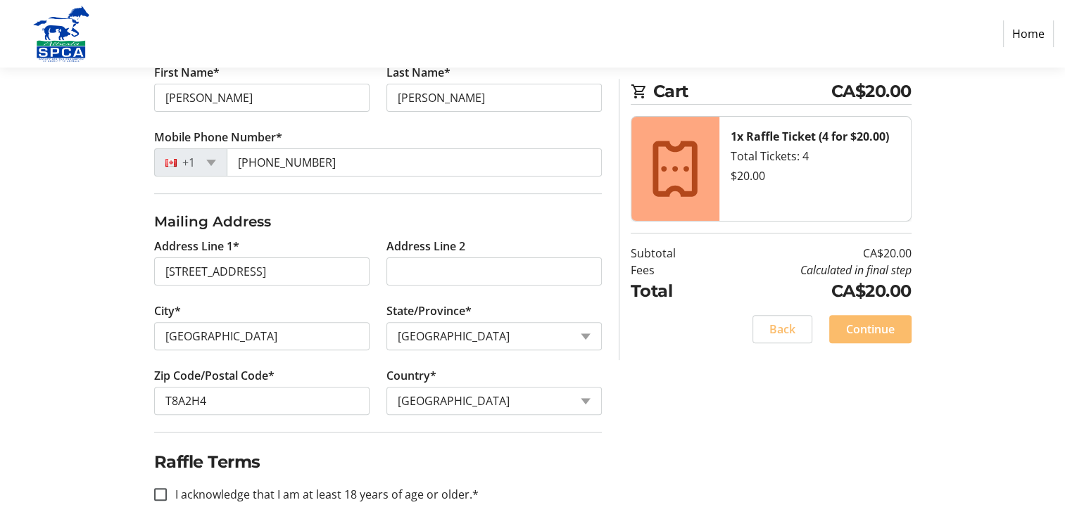
scroll to position [369, 0]
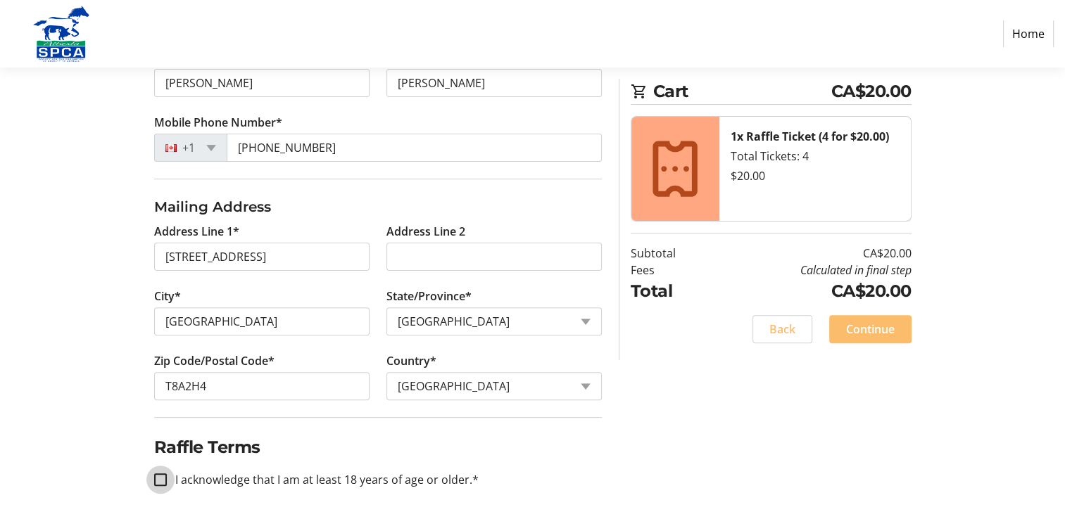
click at [158, 479] on input "I acknowledge that I am at least 18 years of age or older.*" at bounding box center [160, 480] width 13 height 13
checkbox input "true"
click at [881, 336] on span "Continue" at bounding box center [870, 329] width 49 height 17
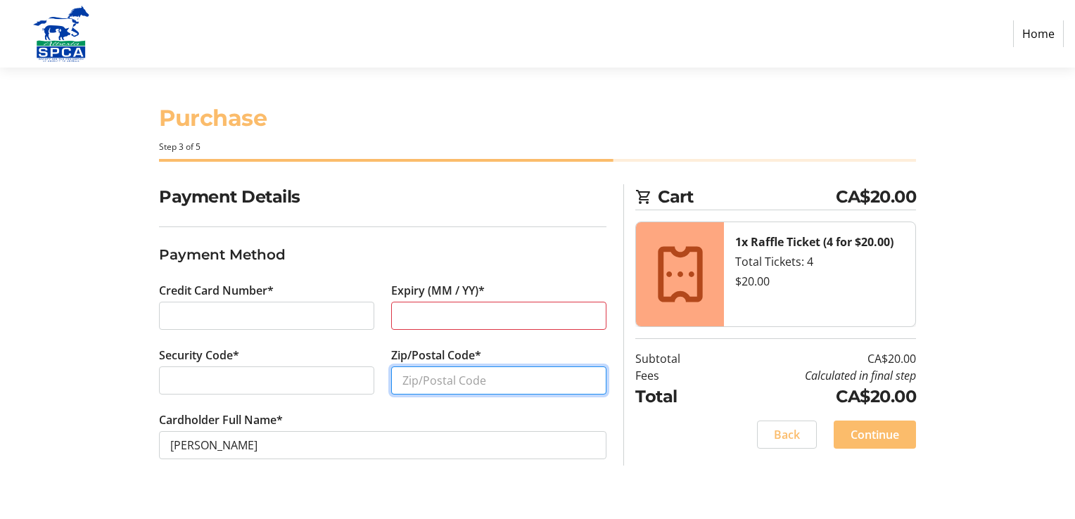
click at [410, 375] on input "Zip/Postal Code*" at bounding box center [498, 381] width 215 height 28
type input "T8A2H4"
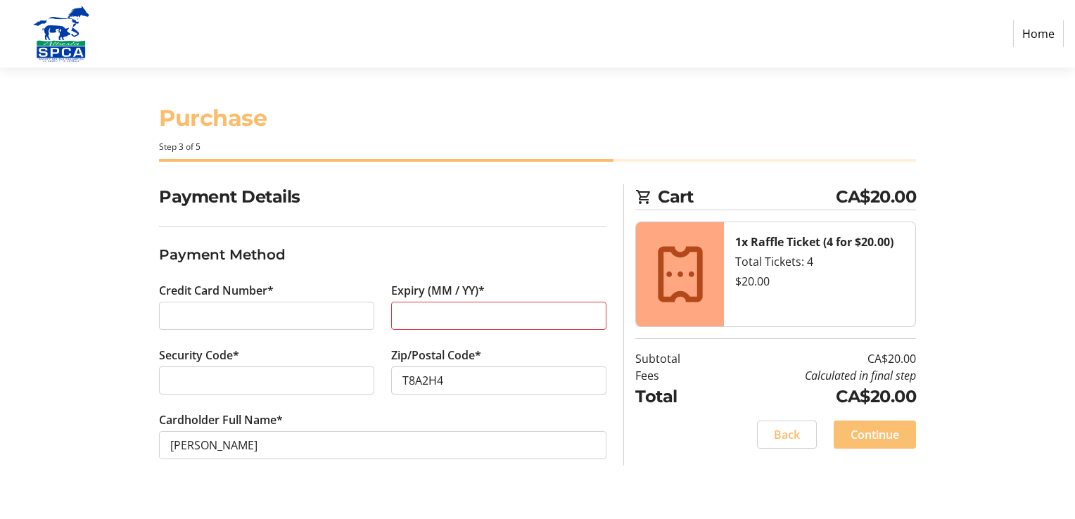
click at [898, 438] on span "Continue" at bounding box center [875, 434] width 49 height 17
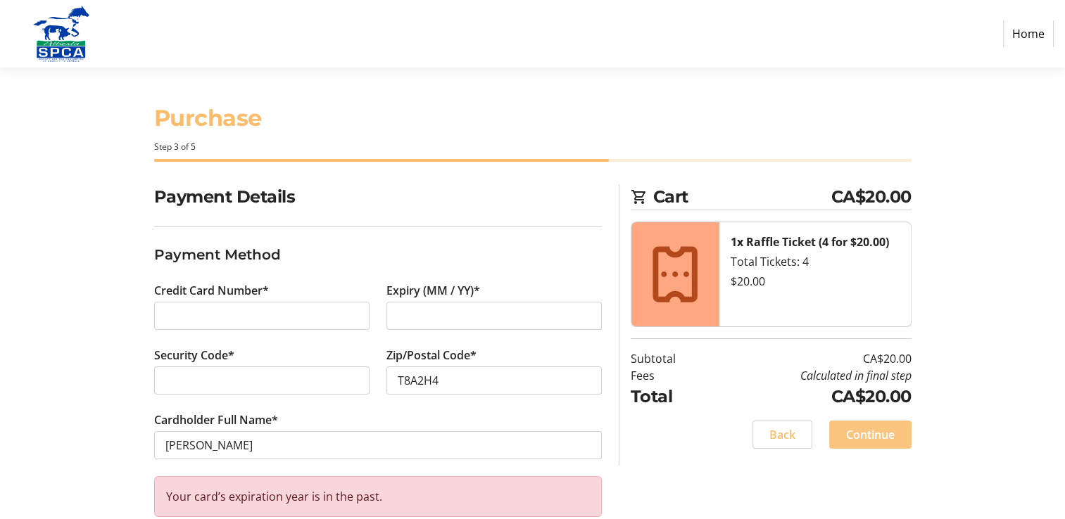
click at [880, 434] on span "Continue" at bounding box center [870, 434] width 49 height 17
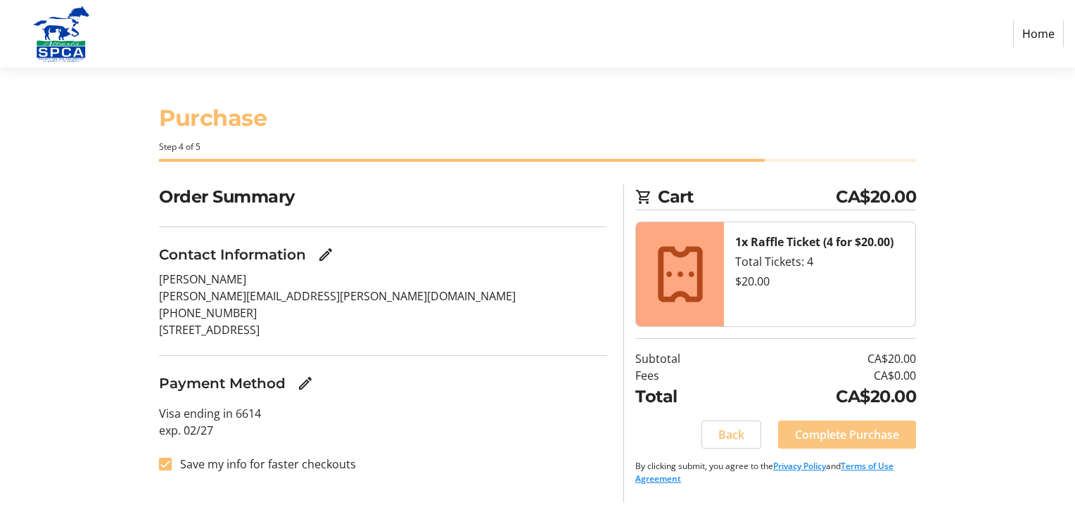
click at [837, 429] on span "Complete Purchase" at bounding box center [847, 434] width 104 height 17
